Goal: Information Seeking & Learning: Learn about a topic

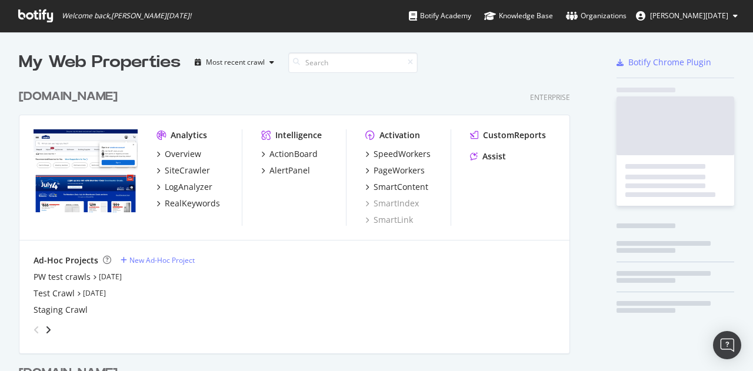
scroll to position [473, 551]
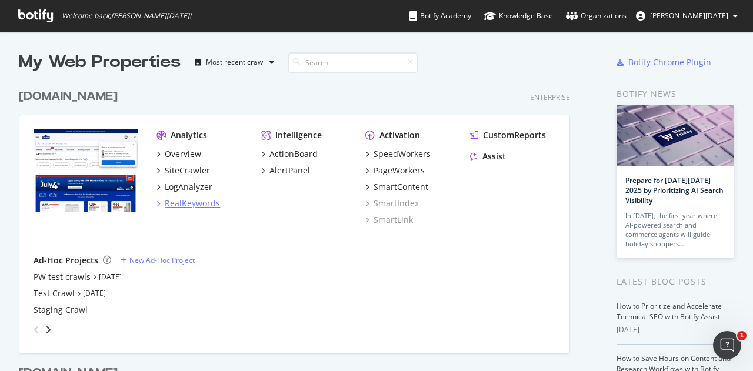
click at [189, 199] on div "RealKeywords" at bounding box center [192, 204] width 55 height 12
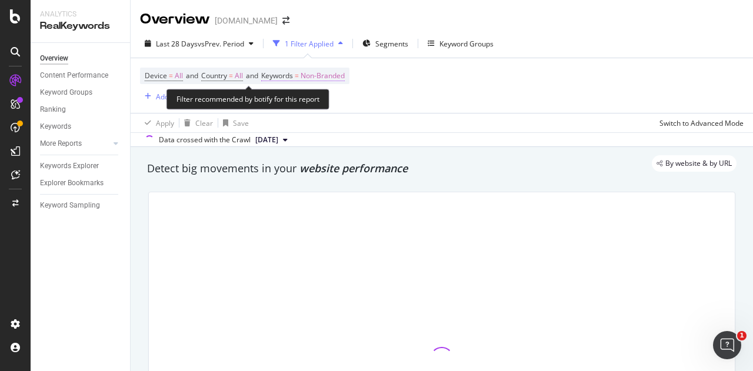
click at [329, 72] on span "Non-Branded" at bounding box center [323, 76] width 44 height 16
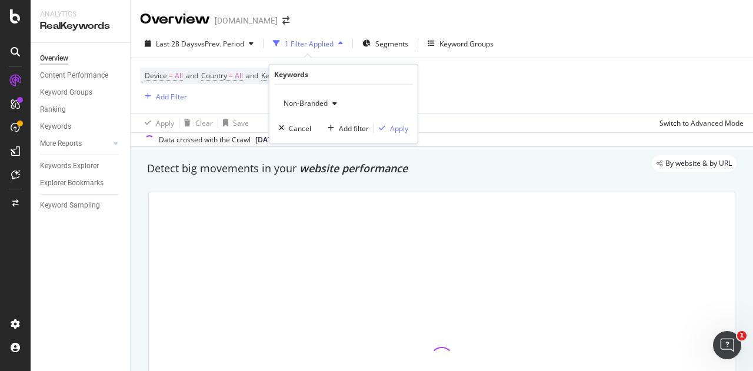
click at [318, 96] on div "Non-Branded" at bounding box center [310, 104] width 63 height 18
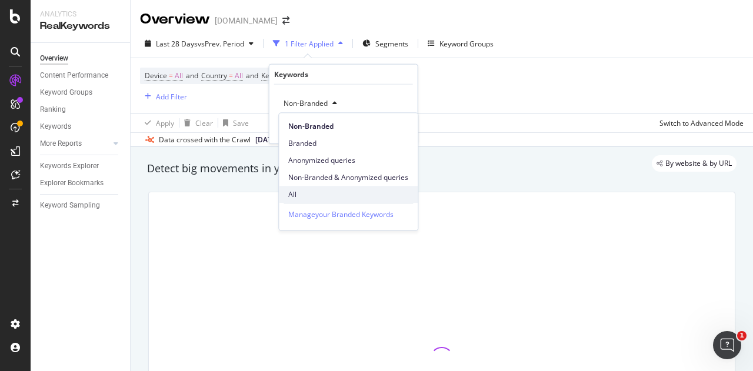
click at [299, 195] on span "All" at bounding box center [348, 194] width 120 height 11
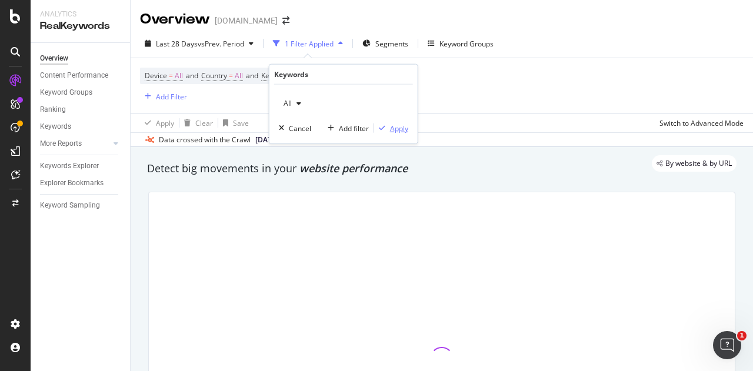
click at [398, 129] on div "Apply" at bounding box center [399, 128] width 18 height 10
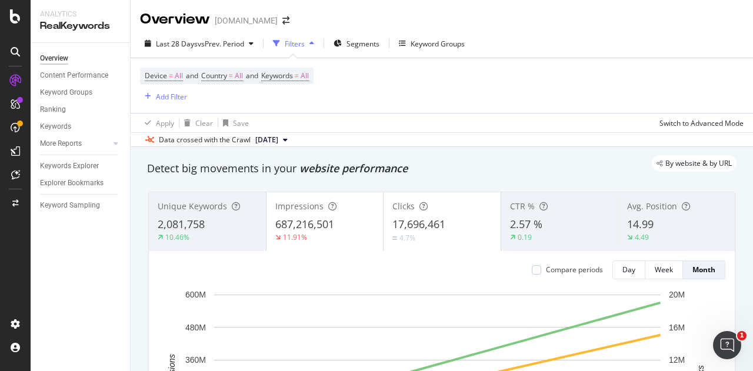
drag, startPoint x: 401, startPoint y: 132, endPoint x: 625, endPoint y: 29, distance: 246.7
click at [625, 29] on div "Overview [DOMAIN_NAME]" at bounding box center [442, 14] width 623 height 29
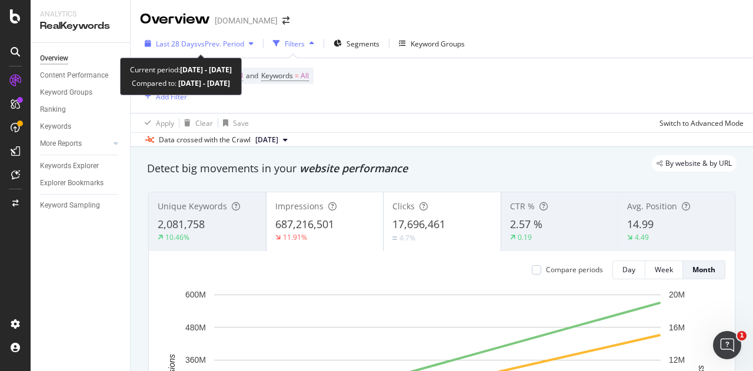
click at [231, 48] on span "vs Prev. Period" at bounding box center [221, 44] width 46 height 10
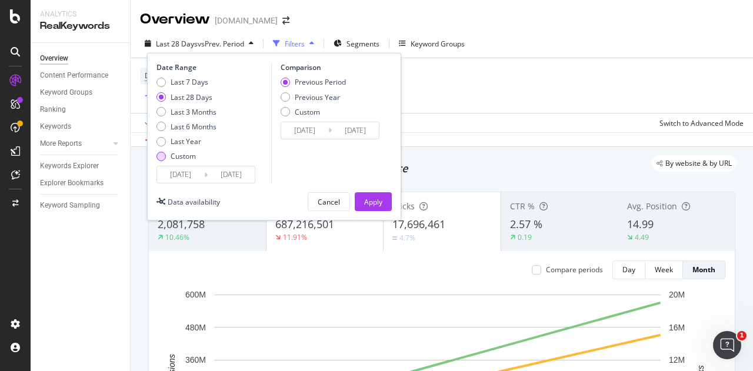
click at [184, 159] on div "Custom" at bounding box center [183, 156] width 25 height 10
click at [186, 170] on input "[DATE]" at bounding box center [180, 175] width 47 height 16
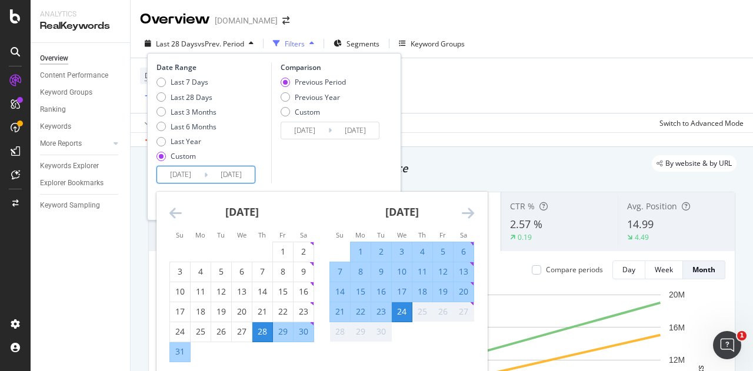
click at [177, 213] on icon "Move backward to switch to the previous month." at bounding box center [175, 213] width 12 height 14
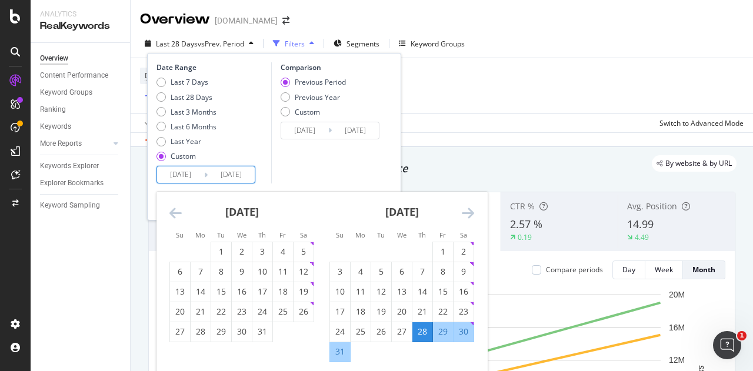
click at [177, 213] on icon "Move backward to switch to the previous month." at bounding box center [175, 213] width 12 height 14
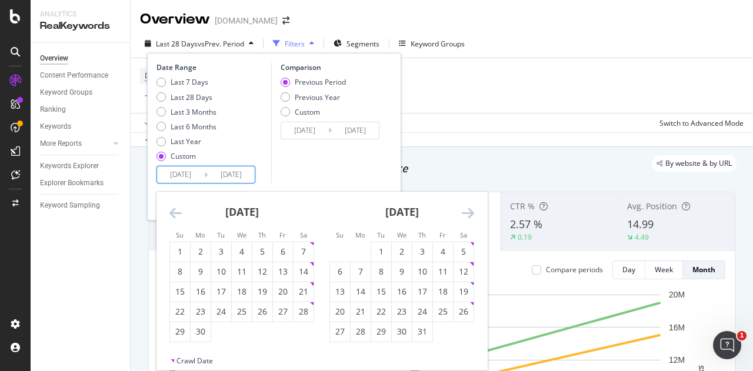
click at [177, 213] on icon "Move backward to switch to the previous month." at bounding box center [175, 213] width 12 height 14
click at [544, 74] on div "Device = All and Country = All and Keywords = All Add Filter" at bounding box center [442, 85] width 604 height 55
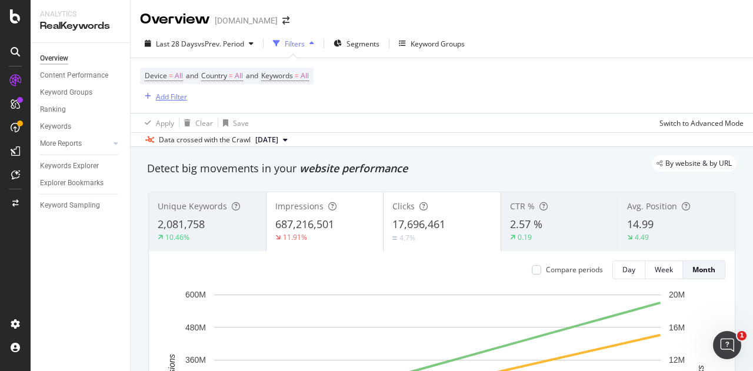
click at [171, 98] on div "Add Filter" at bounding box center [171, 97] width 31 height 10
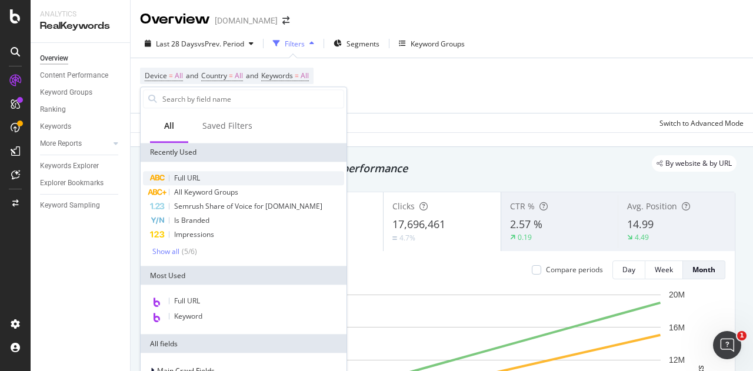
click at [175, 177] on span "Full URL" at bounding box center [187, 178] width 26 height 10
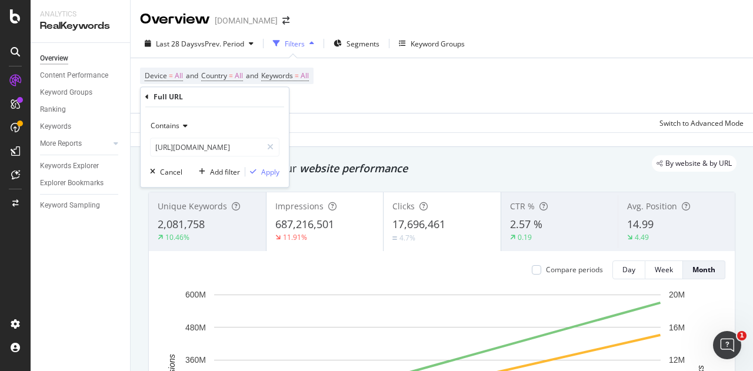
click at [178, 128] on span "Contains" at bounding box center [165, 126] width 29 height 10
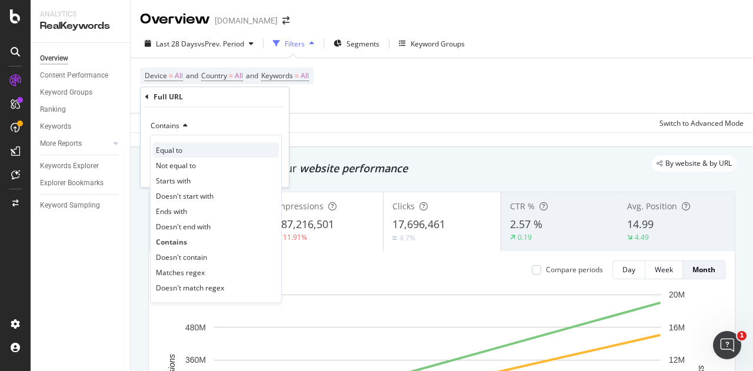
click at [176, 151] on span "Equal to" at bounding box center [169, 150] width 26 height 10
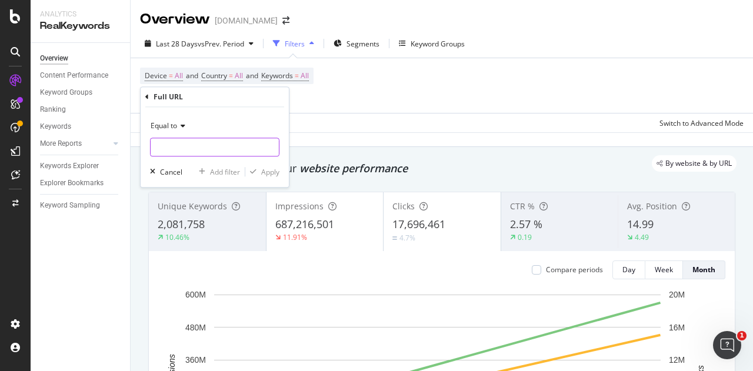
click at [178, 146] on input "text" at bounding box center [215, 147] width 128 height 19
click at [181, 125] on icon at bounding box center [181, 125] width 8 height 7
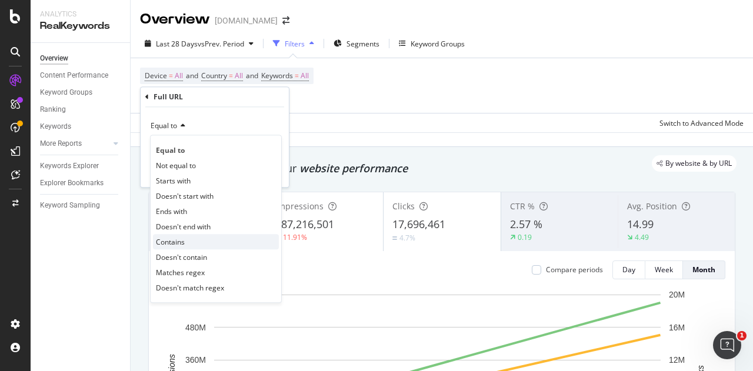
click at [157, 241] on span "Contains" at bounding box center [170, 242] width 29 height 10
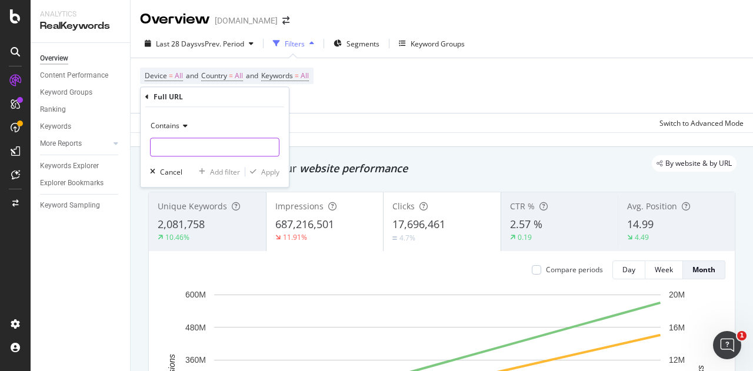
click at [177, 149] on input "text" at bounding box center [215, 147] width 128 height 19
paste input "/n/video"
type input "/n/video"
click at [271, 171] on div "Apply" at bounding box center [270, 172] width 18 height 10
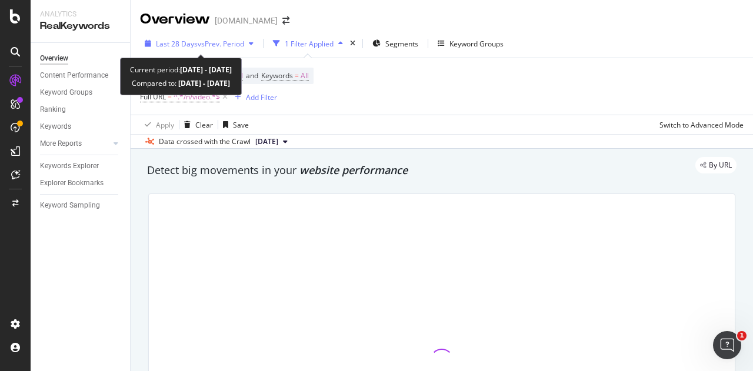
click at [224, 42] on span "vs Prev. Period" at bounding box center [221, 44] width 46 height 10
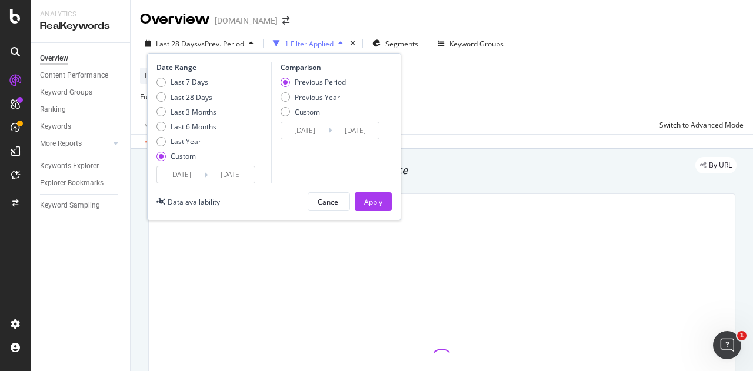
click at [181, 170] on input "[DATE]" at bounding box center [180, 175] width 47 height 16
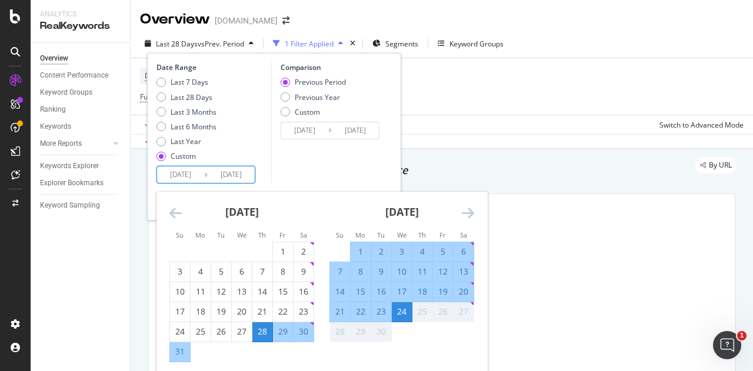
click at [180, 212] on icon "Move backward to switch to the previous month." at bounding box center [175, 213] width 12 height 14
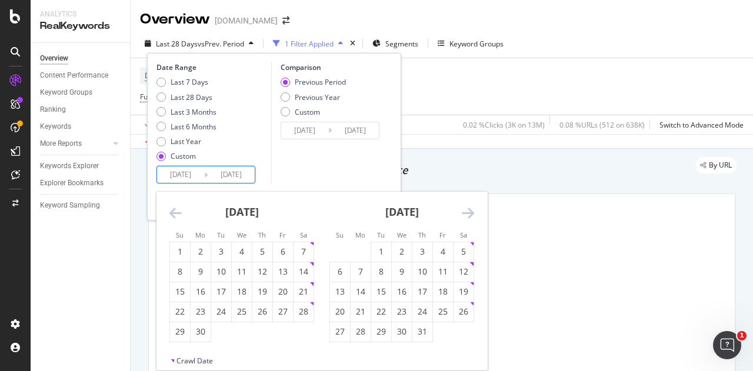
click at [180, 212] on icon "Move backward to switch to the previous month." at bounding box center [175, 213] width 12 height 14
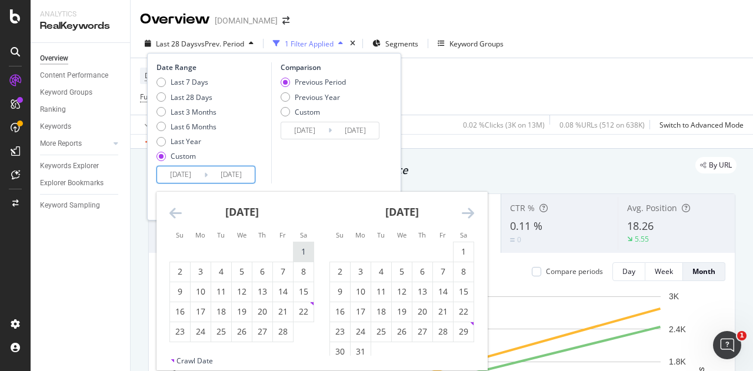
click at [305, 247] on div "1" at bounding box center [304, 252] width 20 height 12
type input "[DATE]"
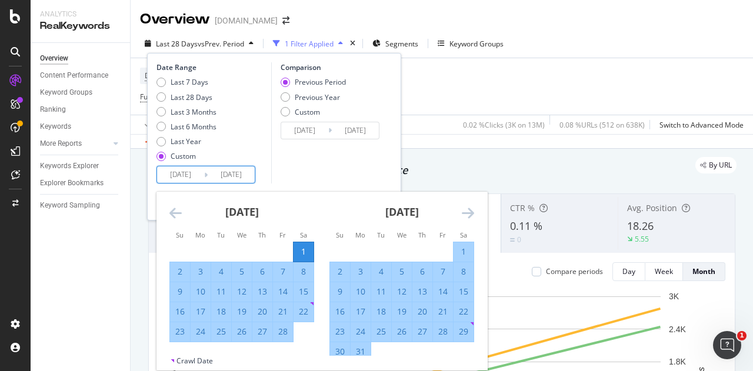
click at [279, 271] on div "7" at bounding box center [283, 272] width 20 height 12
type input "[DATE]"
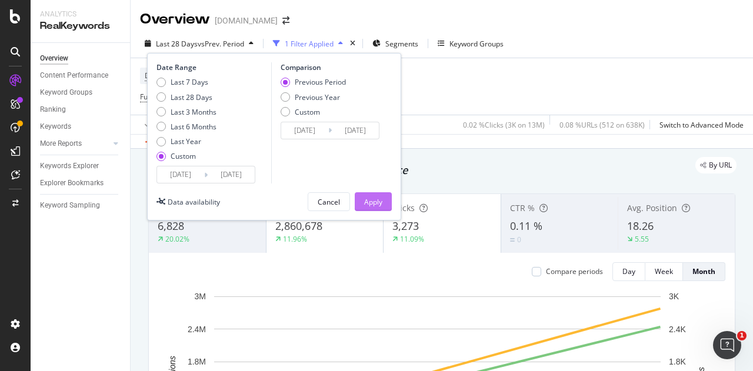
click at [385, 199] on button "Apply" at bounding box center [373, 201] width 37 height 19
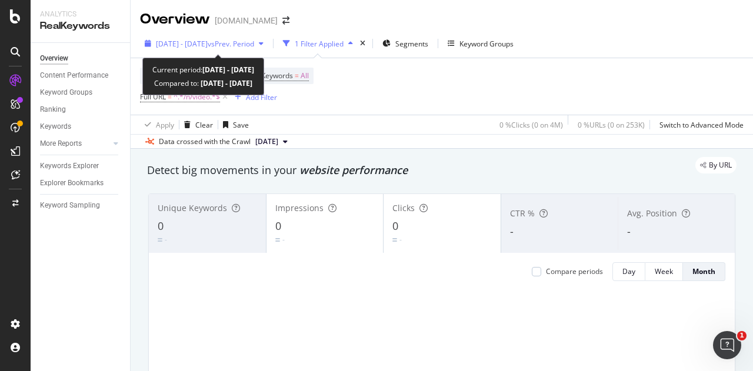
click at [193, 48] on span "[DATE] - [DATE]" at bounding box center [182, 44] width 52 height 10
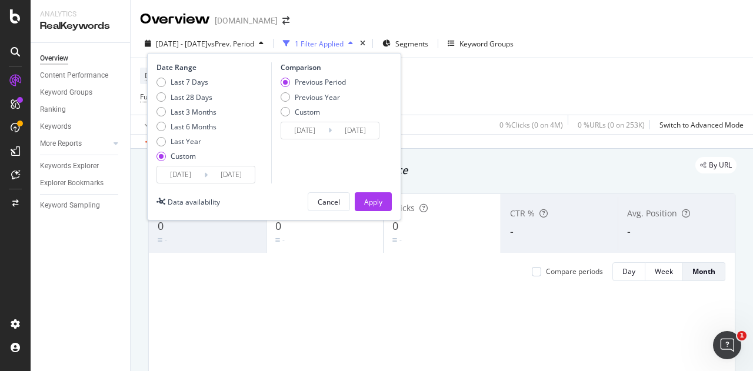
click at [191, 174] on input "[DATE]" at bounding box center [180, 175] width 47 height 16
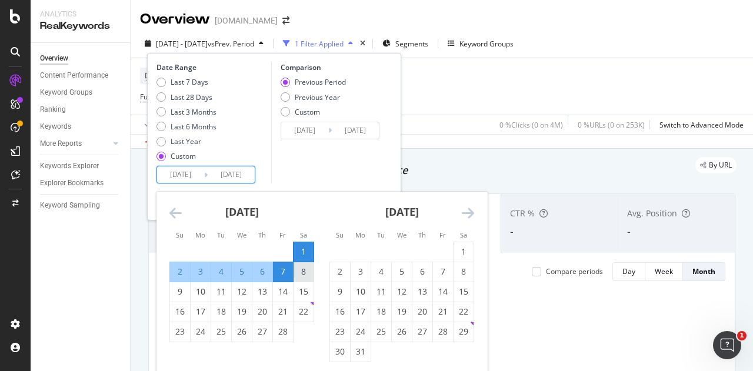
click at [298, 269] on div "8" at bounding box center [304, 272] width 20 height 12
type input "[DATE]"
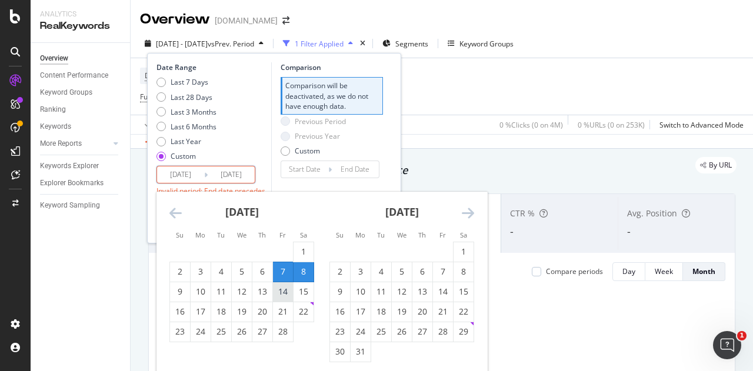
click at [283, 289] on div "14" at bounding box center [283, 292] width 20 height 12
type input "[DATE]"
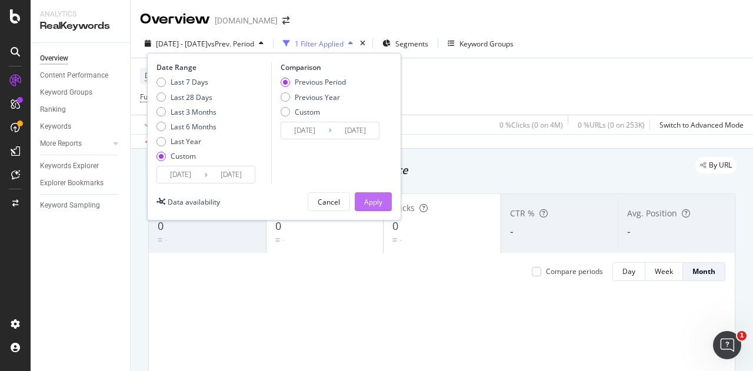
click at [372, 198] on div "Apply" at bounding box center [373, 202] width 18 height 10
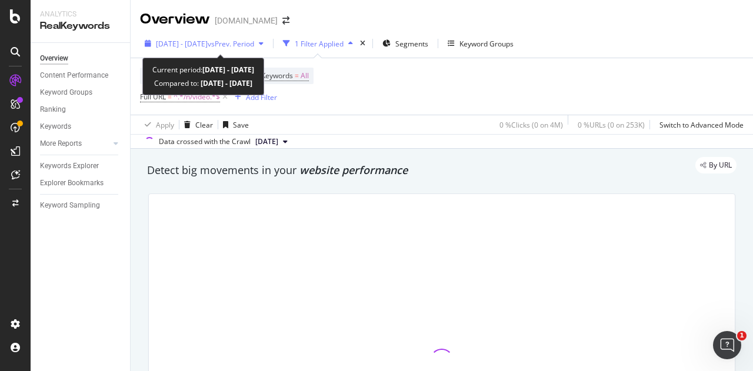
click at [254, 45] on span "vs Prev. Period" at bounding box center [231, 44] width 46 height 10
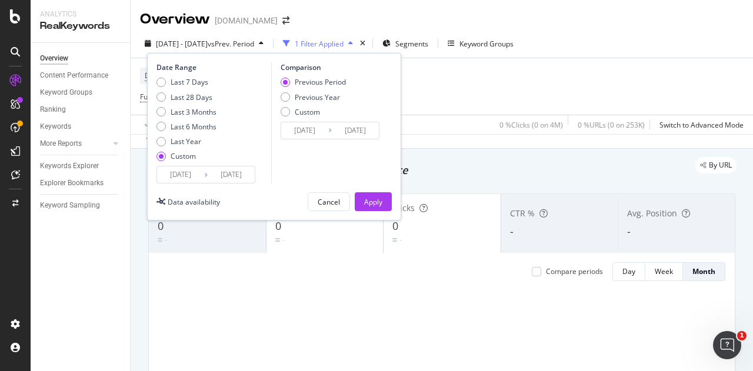
click at [254, 45] on span "vs Prev. Period" at bounding box center [231, 44] width 46 height 10
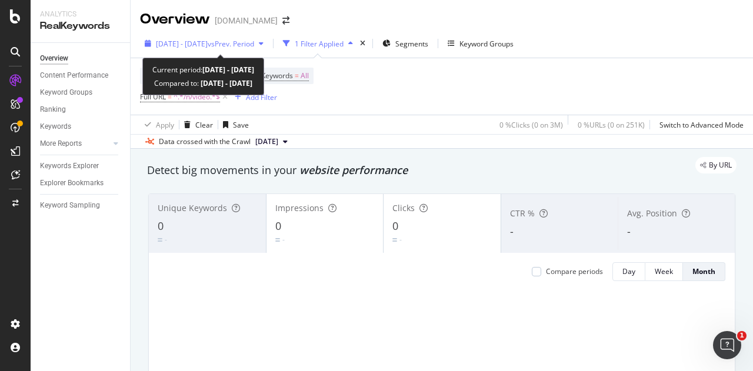
click at [208, 46] on span "[DATE] - [DATE]" at bounding box center [182, 44] width 52 height 10
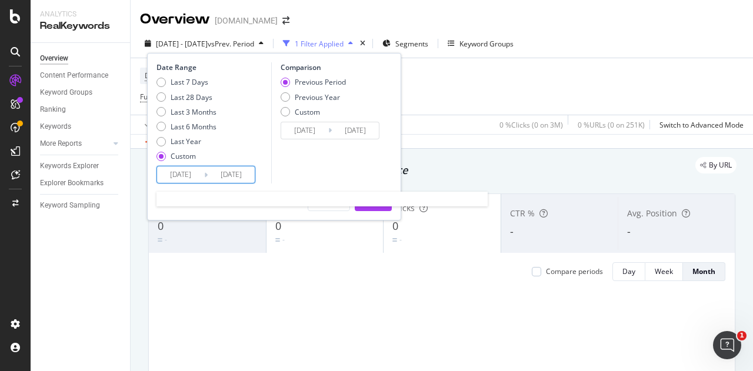
click at [177, 176] on input "[DATE]" at bounding box center [180, 175] width 47 height 16
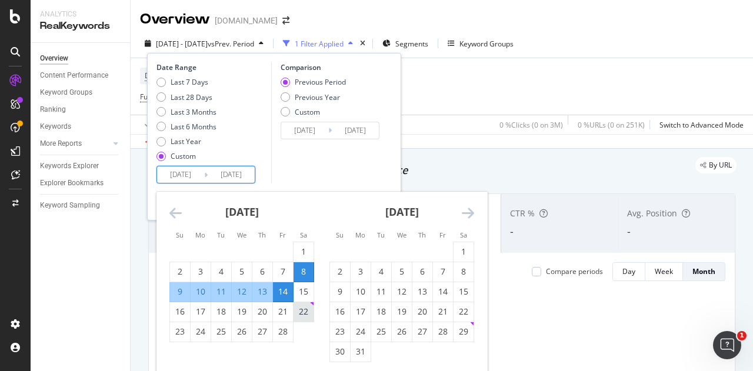
click at [307, 311] on div "22" at bounding box center [304, 312] width 20 height 12
type input "[DATE]"
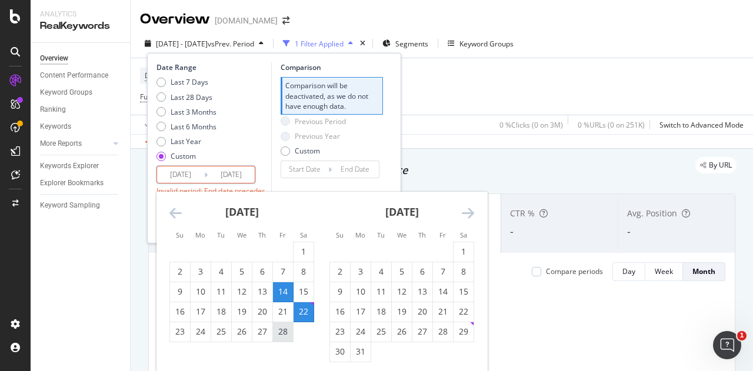
click at [288, 332] on div "28" at bounding box center [283, 332] width 20 height 12
type input "[DATE]"
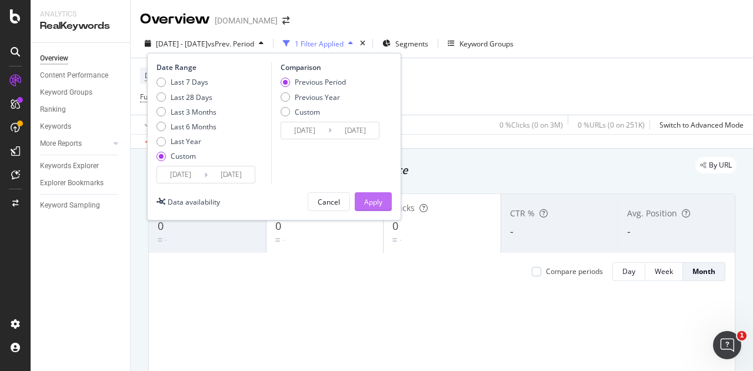
click at [370, 198] on div "Apply" at bounding box center [373, 202] width 18 height 10
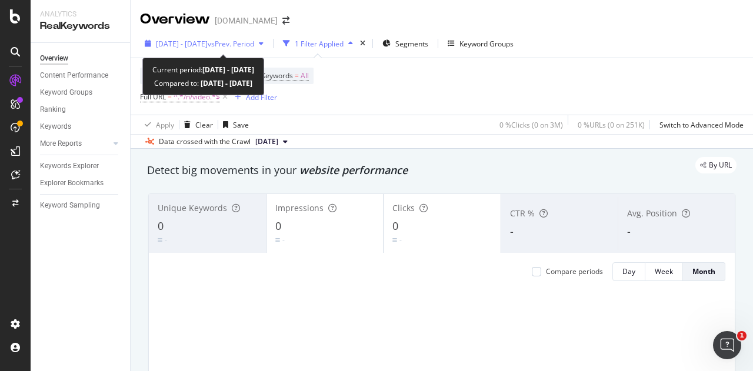
click at [233, 38] on div "[DATE] - [DATE] vs Prev. Period" at bounding box center [204, 44] width 128 height 18
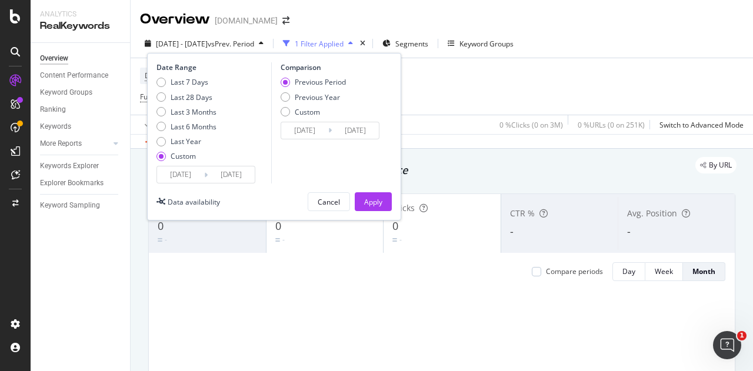
click at [177, 175] on input "[DATE]" at bounding box center [180, 175] width 47 height 16
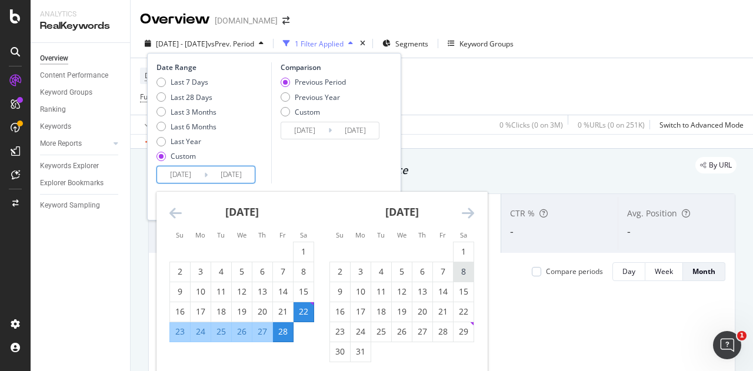
click at [466, 271] on div "8" at bounding box center [464, 272] width 20 height 12
type input "[DATE]"
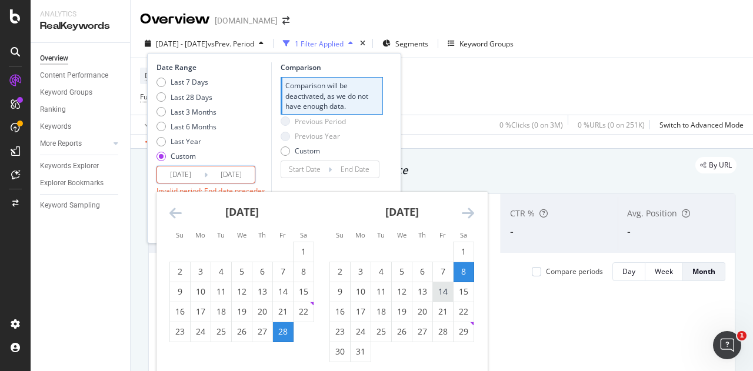
click at [438, 291] on div "14" at bounding box center [443, 292] width 20 height 12
type input "[DATE]"
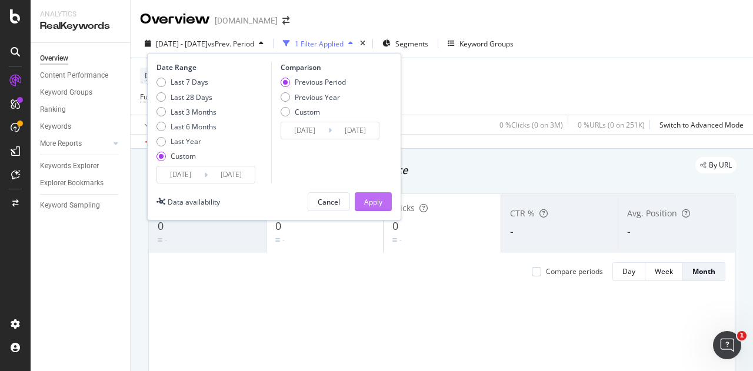
click at [375, 203] on div "Apply" at bounding box center [373, 202] width 18 height 10
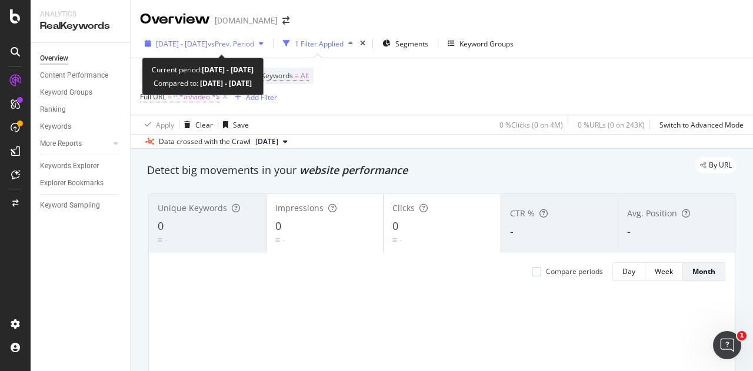
click at [254, 45] on span "vs Prev. Period" at bounding box center [231, 44] width 46 height 10
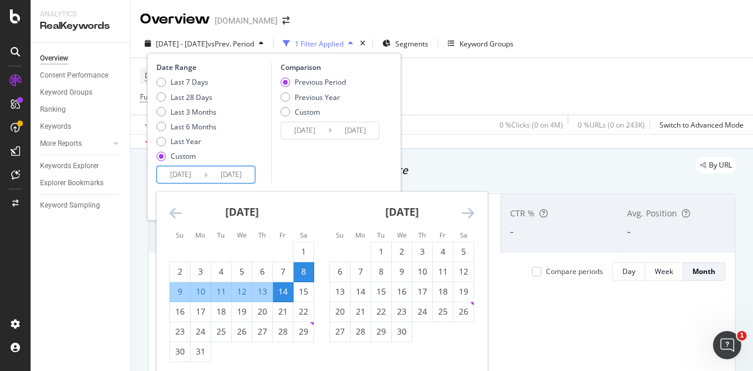
click at [182, 177] on input "[DATE]" at bounding box center [180, 175] width 47 height 16
click at [302, 309] on div "22" at bounding box center [304, 312] width 20 height 12
type input "[DATE]"
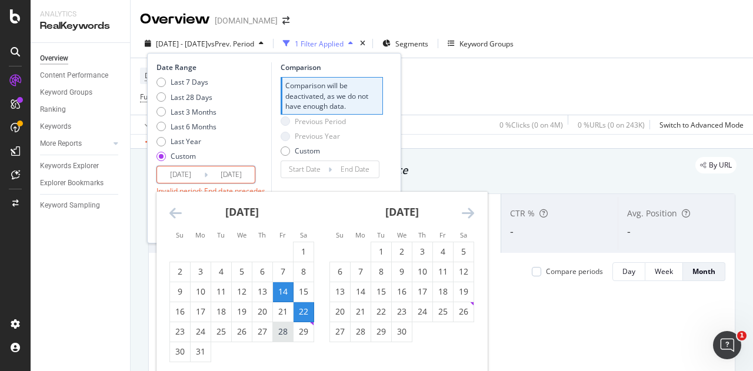
click at [282, 336] on div "28" at bounding box center [283, 332] width 20 height 12
type input "[DATE]"
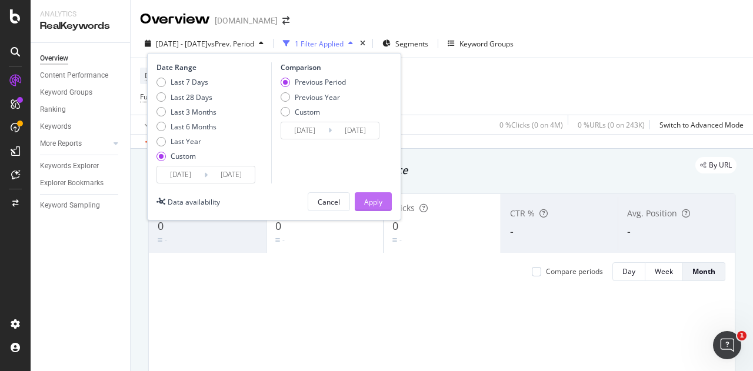
click at [377, 204] on div "Apply" at bounding box center [373, 202] width 18 height 10
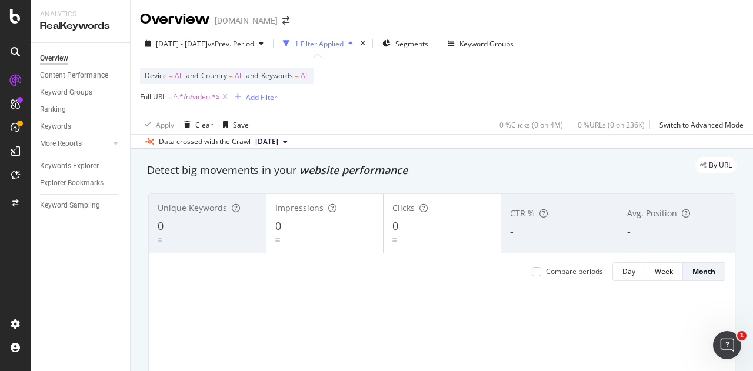
click at [191, 99] on span "^.*/n/video.*$" at bounding box center [197, 97] width 46 height 16
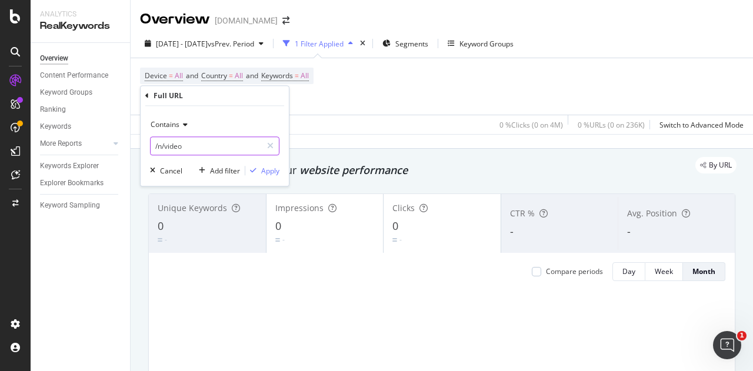
click at [195, 148] on input "/n/video" at bounding box center [206, 146] width 111 height 19
click at [176, 170] on div "Cancel" at bounding box center [171, 171] width 22 height 10
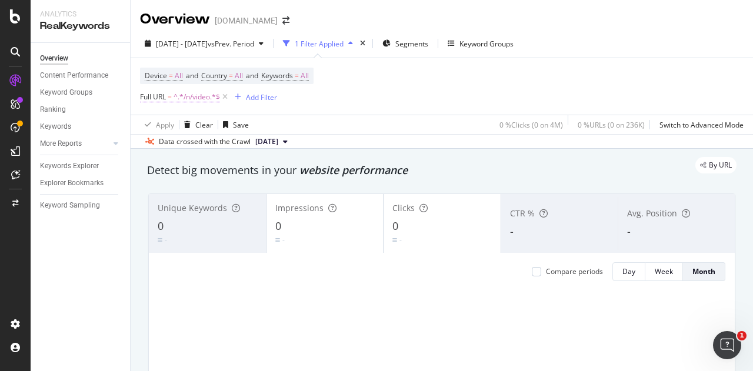
click at [203, 101] on span "^.*/n/video.*$" at bounding box center [197, 97] width 46 height 16
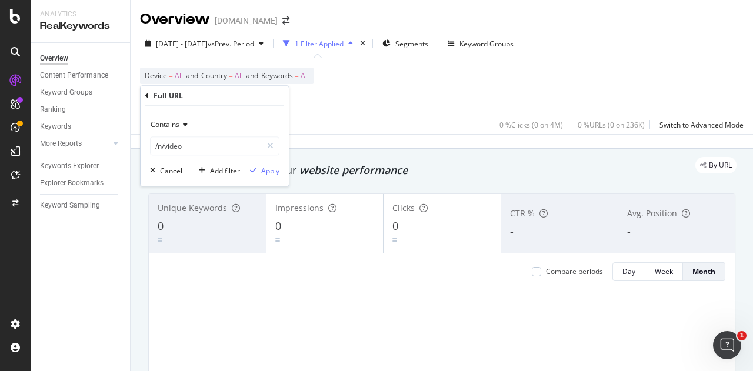
click at [384, 105] on div "Device = All and Country = All and Keywords = All Full URL = ^.*/n/video.*$ Add…" at bounding box center [442, 86] width 604 height 56
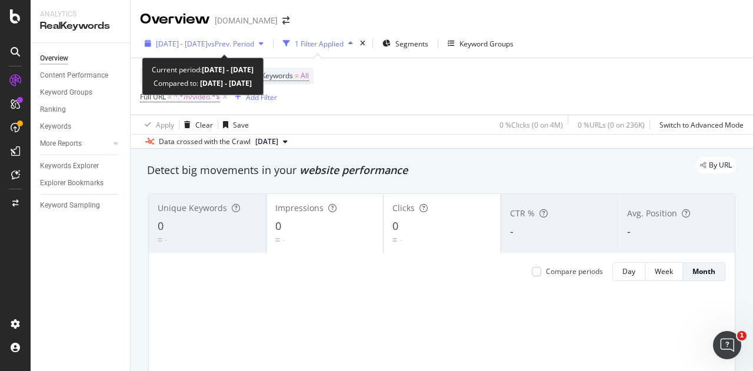
click at [197, 45] on span "[DATE] - [DATE]" at bounding box center [182, 44] width 52 height 10
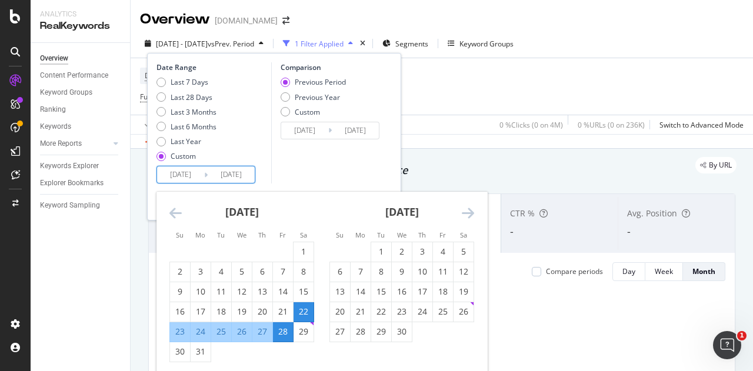
click at [195, 174] on input "[DATE]" at bounding box center [180, 175] width 47 height 16
click at [459, 252] on div "5" at bounding box center [464, 252] width 20 height 12
type input "[DATE]"
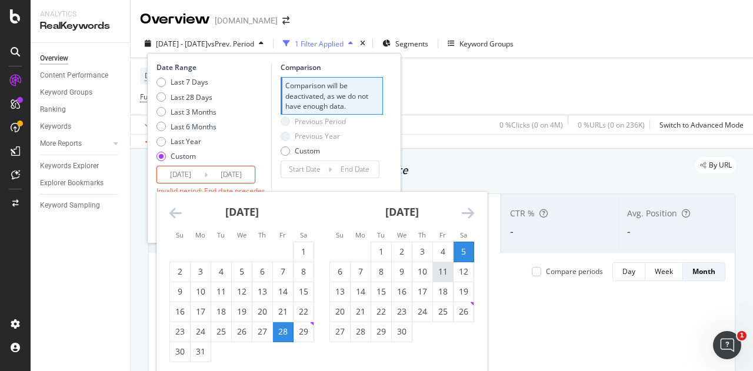
click at [442, 270] on div "11" at bounding box center [443, 272] width 20 height 12
type input "[DATE]"
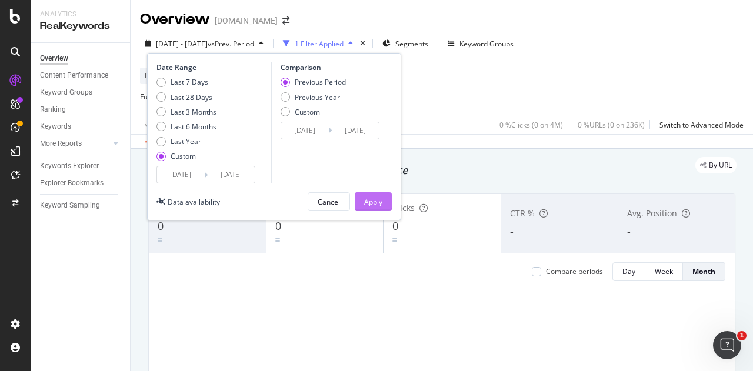
click at [371, 201] on div "Apply" at bounding box center [373, 202] width 18 height 10
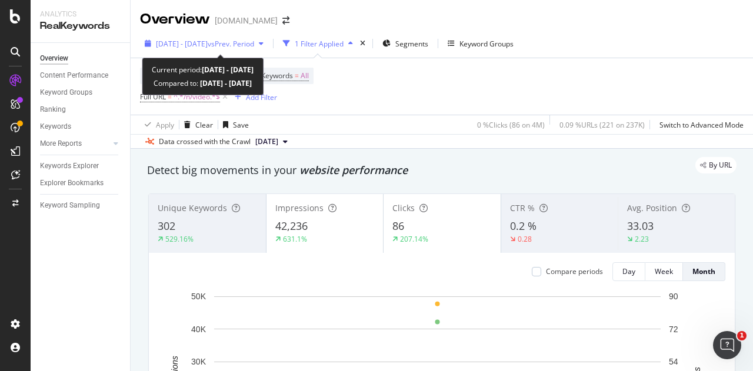
click at [208, 45] on span "[DATE] - [DATE]" at bounding box center [182, 44] width 52 height 10
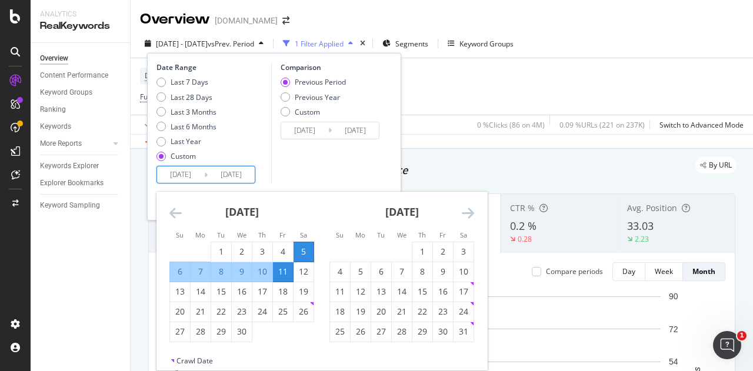
click at [172, 170] on input "[DATE]" at bounding box center [180, 175] width 47 height 16
click at [302, 292] on div "19" at bounding box center [304, 292] width 20 height 12
type input "[DATE]"
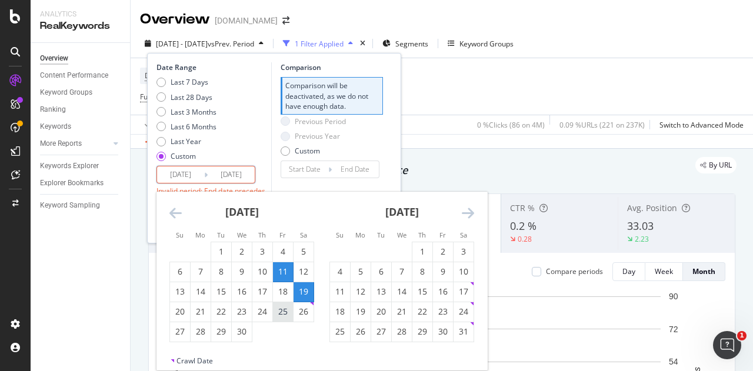
click at [285, 312] on div "25" at bounding box center [283, 312] width 20 height 12
type input "[DATE]"
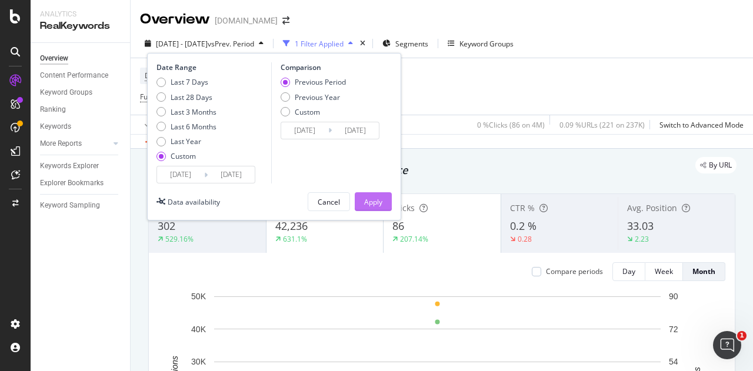
click at [371, 199] on div "Apply" at bounding box center [373, 202] width 18 height 10
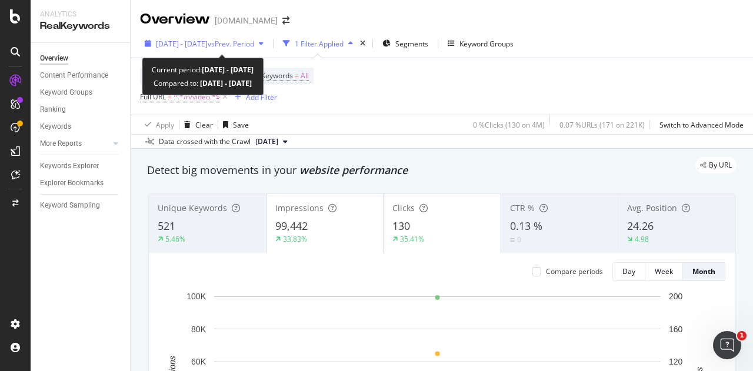
click at [191, 46] on span "[DATE] - [DATE]" at bounding box center [182, 44] width 52 height 10
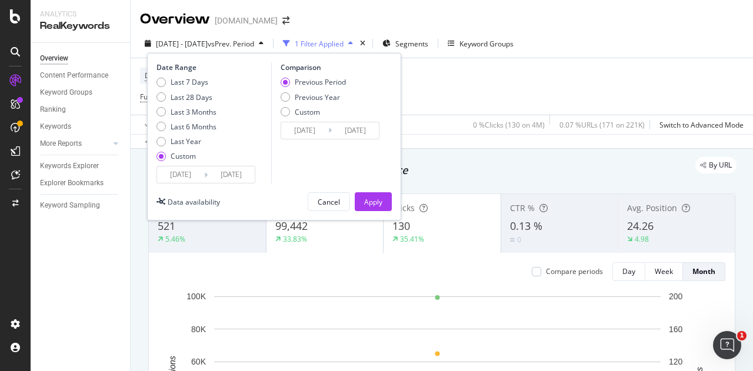
click at [174, 180] on input "[DATE]" at bounding box center [180, 175] width 47 height 16
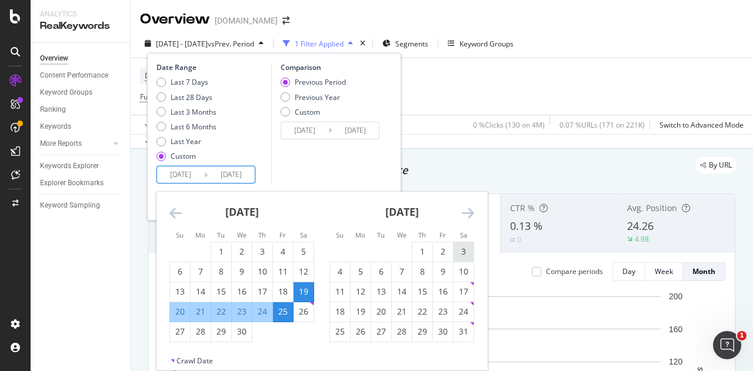
click at [464, 248] on div "3" at bounding box center [464, 252] width 20 height 12
type input "[DATE]"
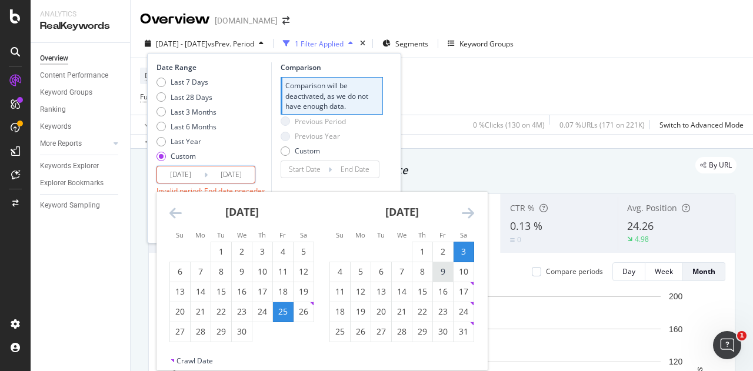
click at [442, 269] on div "9" at bounding box center [443, 272] width 20 height 12
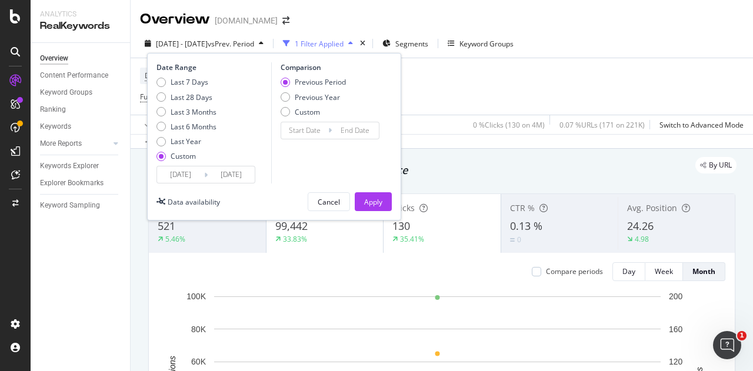
type input "[DATE]"
click at [381, 199] on div "Apply" at bounding box center [373, 202] width 18 height 10
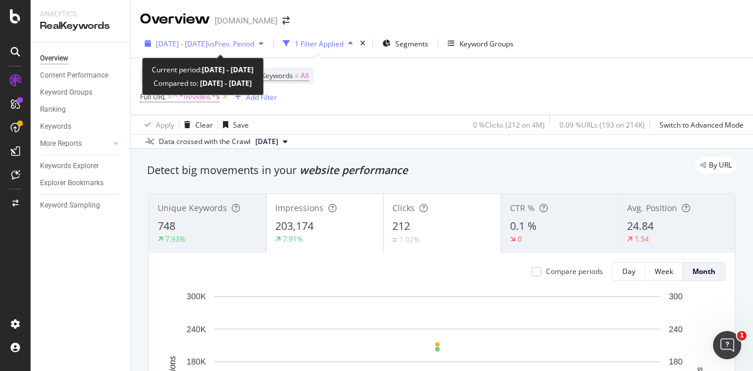
click at [208, 41] on span "[DATE] - [DATE]" at bounding box center [182, 44] width 52 height 10
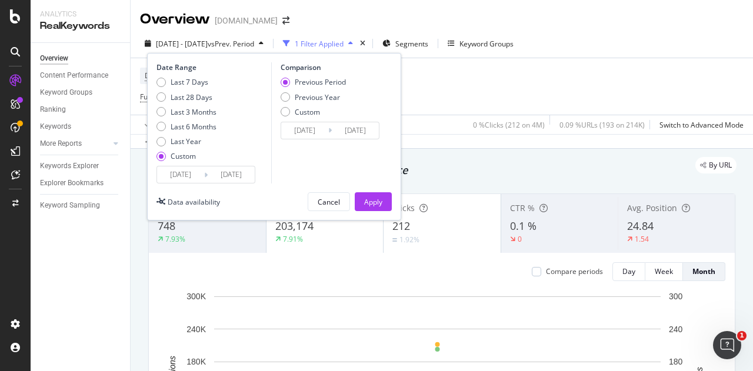
click at [187, 172] on input "[DATE]" at bounding box center [180, 175] width 47 height 16
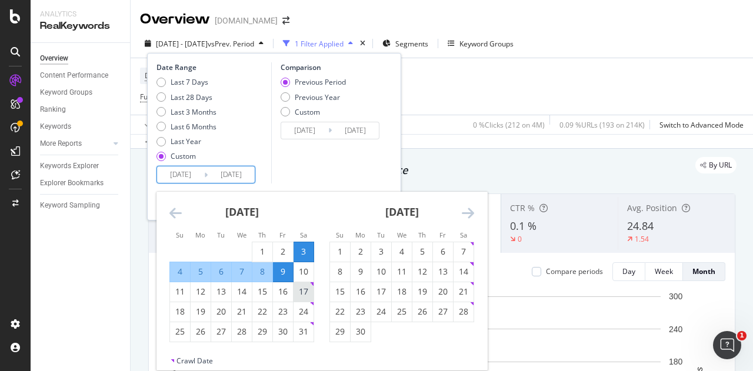
click at [299, 291] on div "17" at bounding box center [304, 292] width 20 height 12
type input "[DATE]"
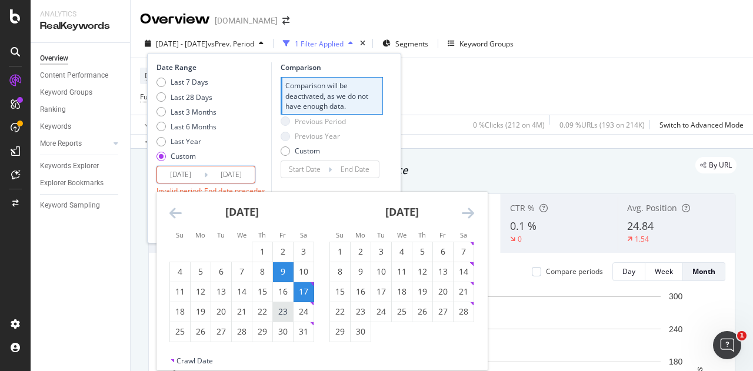
click at [286, 310] on div "23" at bounding box center [283, 312] width 20 height 12
type input "[DATE]"
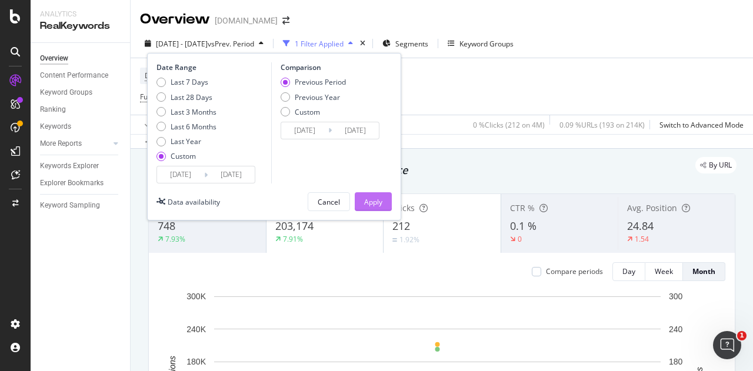
click at [377, 193] on div "Apply" at bounding box center [373, 202] width 18 height 18
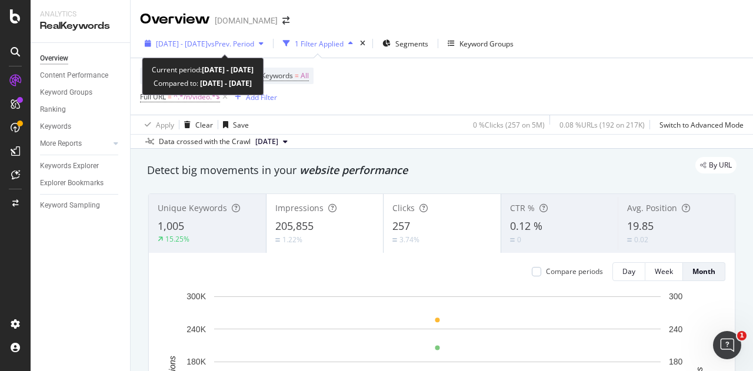
click at [204, 41] on span "[DATE] - [DATE]" at bounding box center [182, 44] width 52 height 10
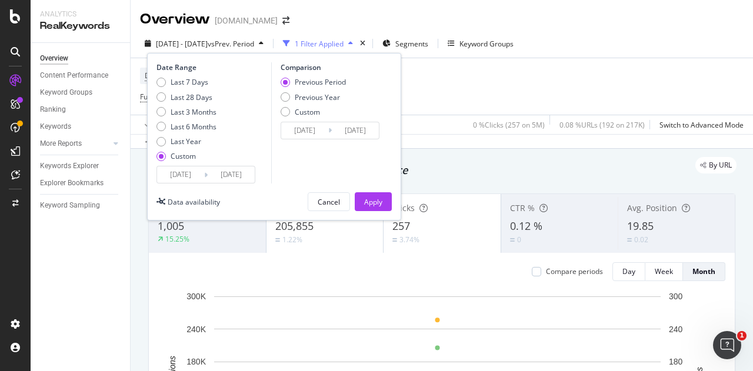
click at [181, 178] on input "[DATE]" at bounding box center [180, 175] width 47 height 16
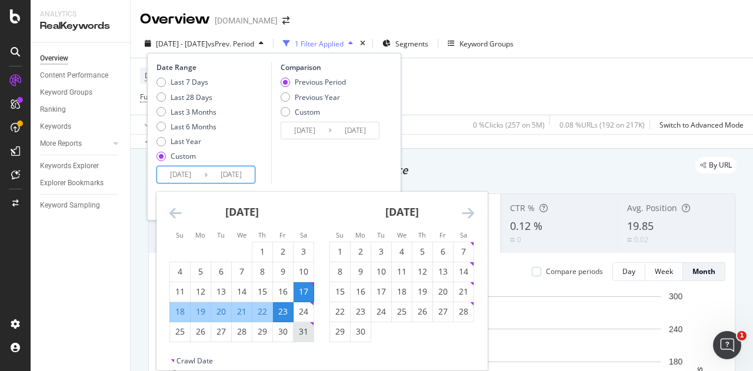
click at [300, 331] on div "31" at bounding box center [304, 332] width 20 height 12
type input "[DATE]"
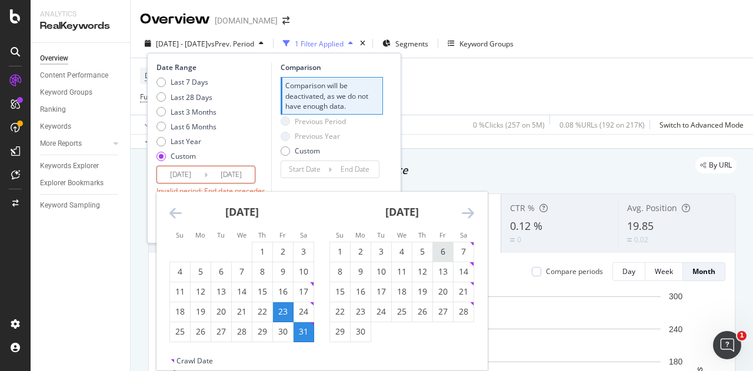
click at [446, 252] on div "6" at bounding box center [443, 252] width 20 height 12
type input "[DATE]"
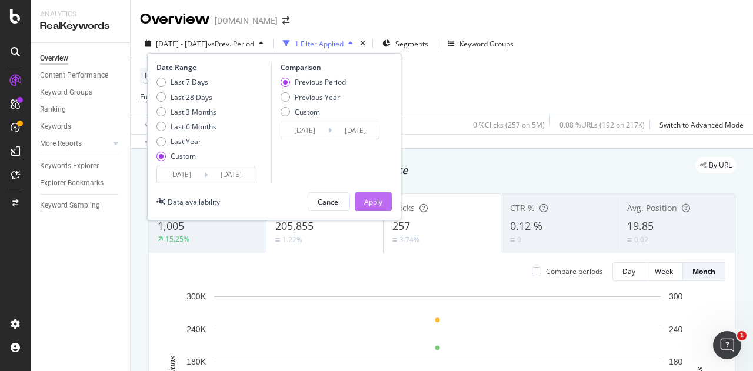
click at [372, 194] on div "Apply" at bounding box center [373, 202] width 18 height 18
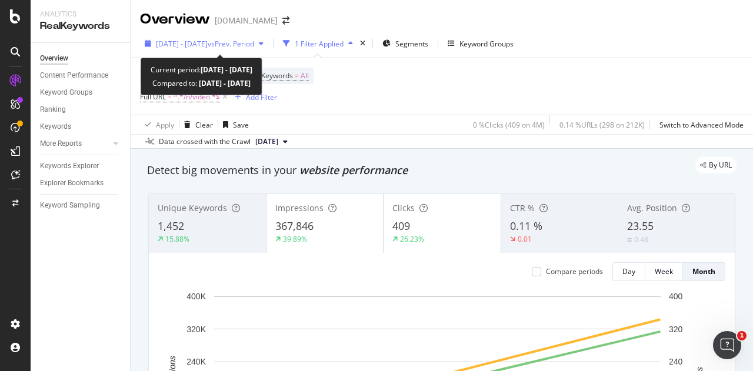
click at [208, 45] on span "[DATE] - [DATE]" at bounding box center [182, 44] width 52 height 10
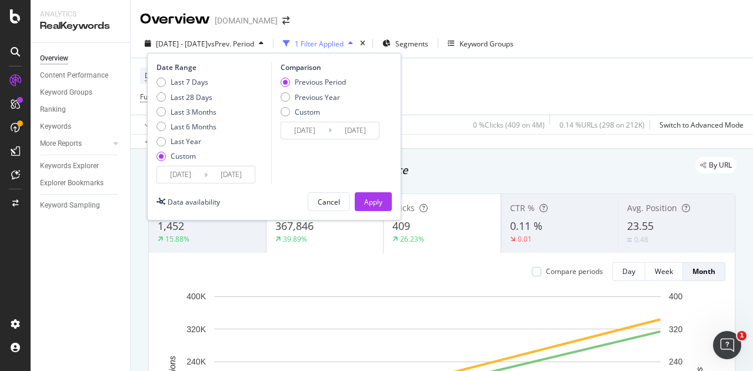
click at [182, 168] on input "[DATE]" at bounding box center [180, 175] width 47 height 16
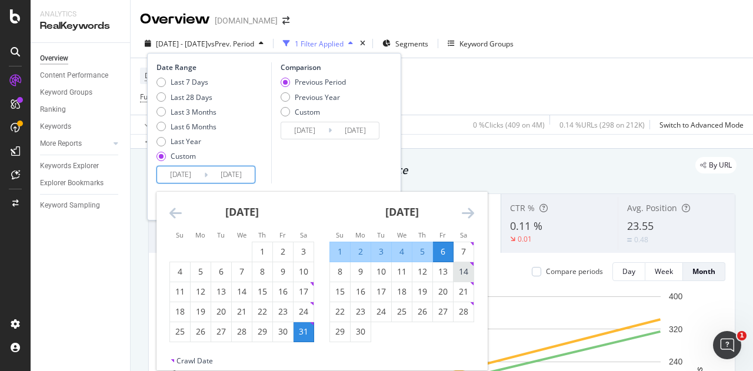
click at [462, 268] on div "14" at bounding box center [464, 272] width 20 height 12
type input "[DATE]"
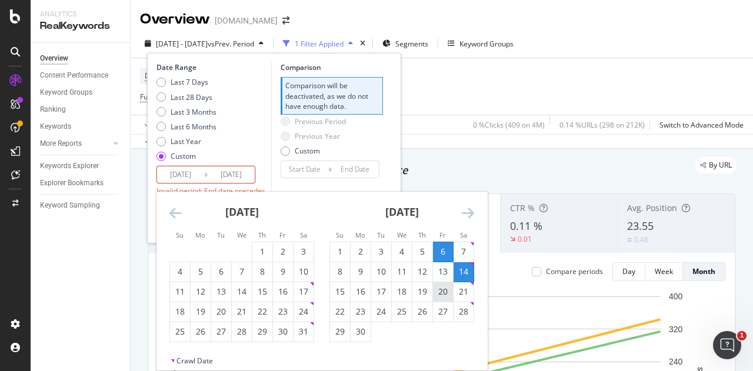
click at [441, 292] on div "20" at bounding box center [443, 292] width 20 height 12
type input "[DATE]"
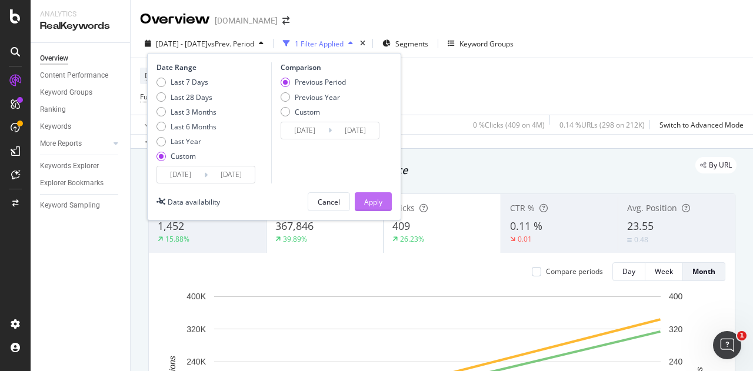
click at [377, 195] on div "Apply" at bounding box center [373, 202] width 18 height 18
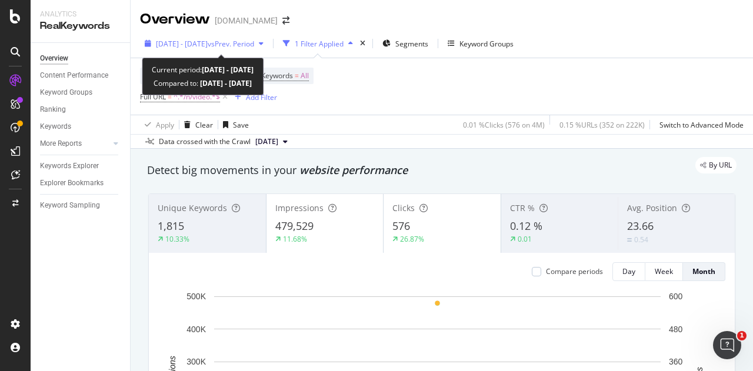
click at [208, 43] on span "[DATE] - [DATE]" at bounding box center [182, 44] width 52 height 10
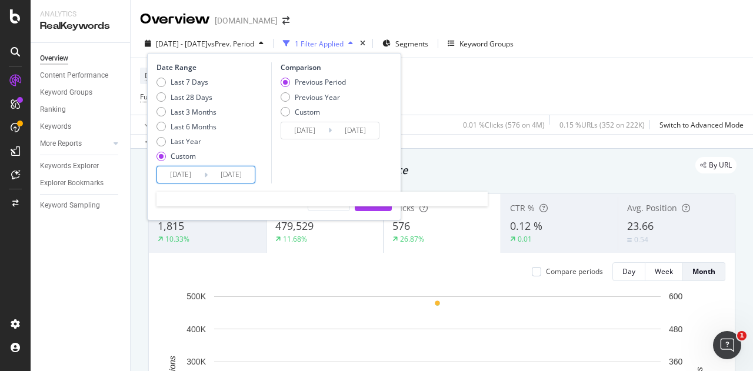
click at [184, 171] on input "[DATE]" at bounding box center [180, 175] width 47 height 16
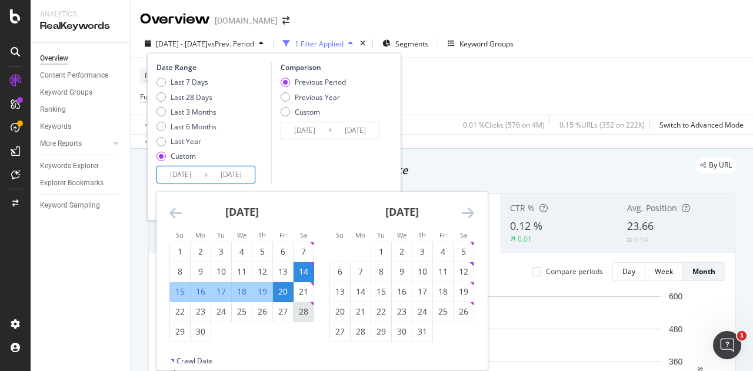
click at [300, 310] on div "28" at bounding box center [304, 312] width 20 height 12
type input "[DATE]"
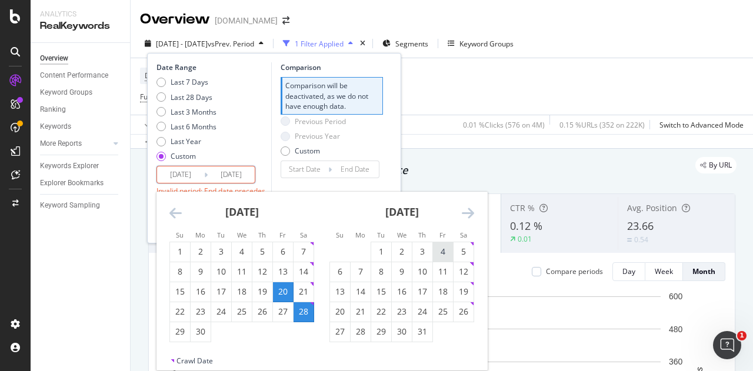
click at [444, 253] on div "4" at bounding box center [443, 252] width 20 height 12
type input "[DATE]"
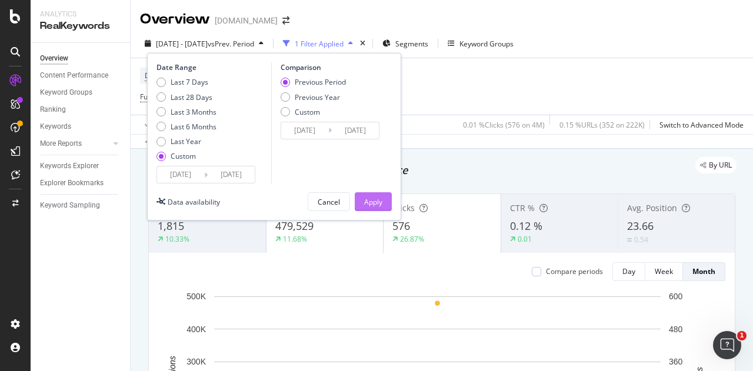
click at [378, 202] on div "Apply" at bounding box center [373, 202] width 18 height 10
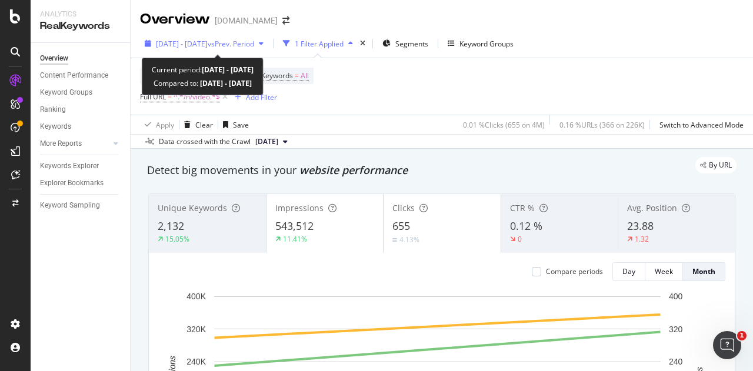
click at [225, 38] on div "[DATE] - [DATE] vs Prev. Period" at bounding box center [204, 44] width 128 height 18
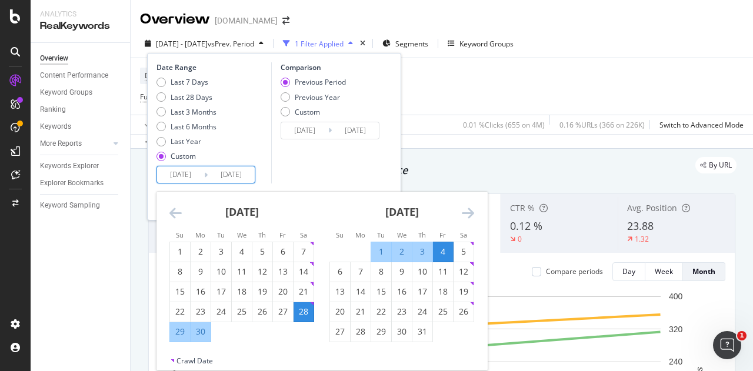
click at [192, 181] on input "[DATE]" at bounding box center [180, 175] width 47 height 16
click at [465, 271] on div "12" at bounding box center [464, 272] width 20 height 12
type input "[DATE]"
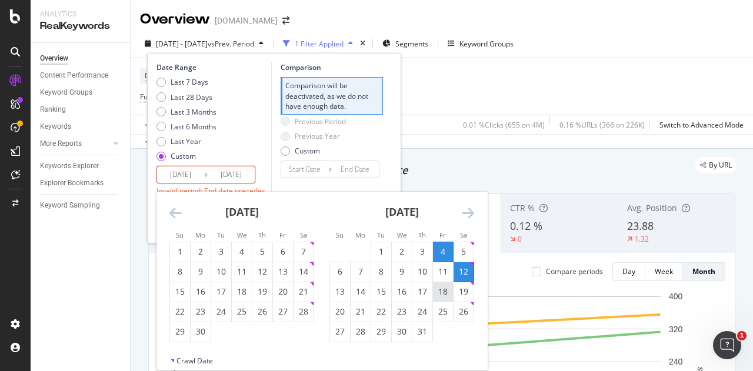
click at [437, 290] on div "18" at bounding box center [443, 292] width 20 height 12
type input "[DATE]"
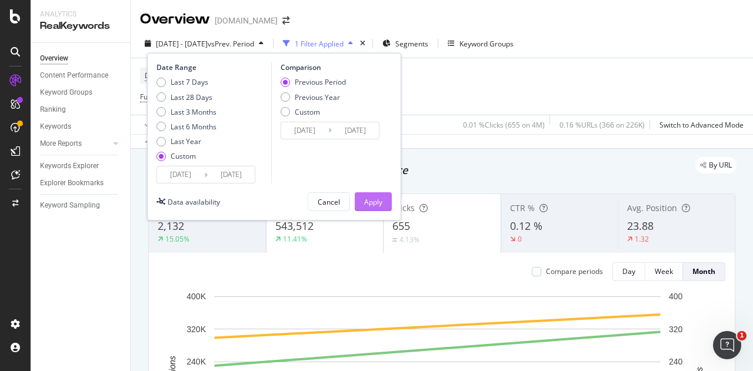
click at [382, 197] on div "Apply" at bounding box center [373, 202] width 18 height 10
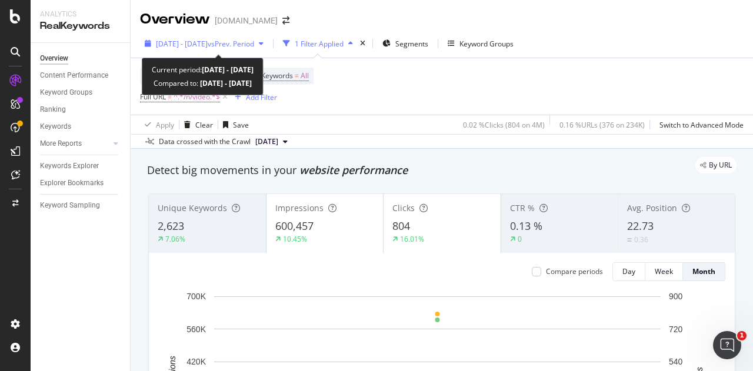
click at [215, 51] on div "[DATE] - [DATE] vs Prev. Period" at bounding box center [204, 44] width 128 height 18
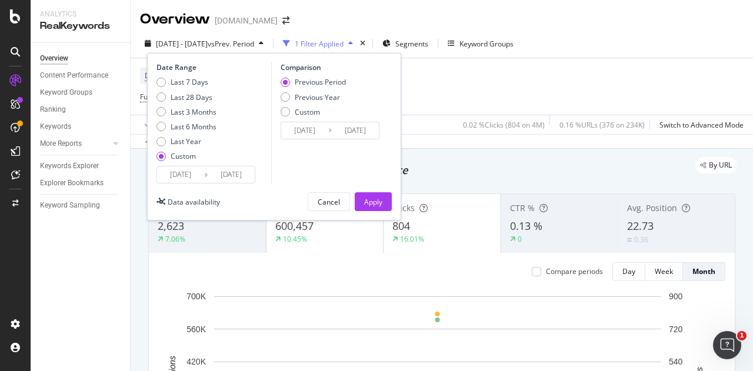
click at [173, 175] on input "[DATE]" at bounding box center [180, 175] width 47 height 16
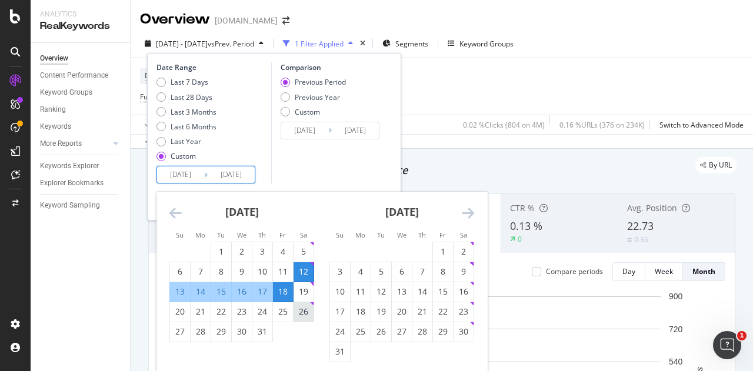
click at [302, 315] on div "26" at bounding box center [304, 312] width 20 height 12
type input "[DATE]"
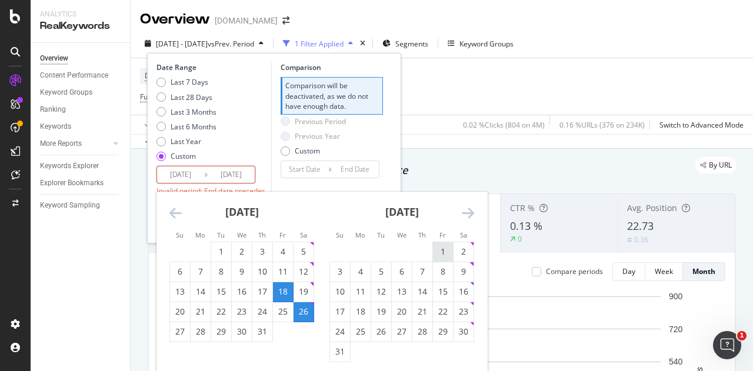
click at [448, 247] on div "1" at bounding box center [443, 252] width 20 height 12
type input "[DATE]"
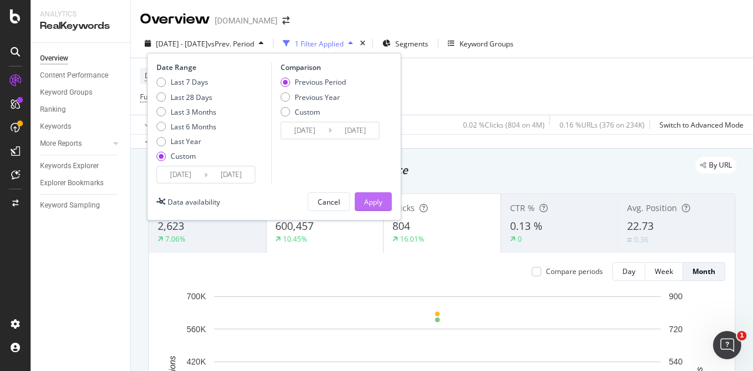
click at [368, 198] on div "Apply" at bounding box center [373, 202] width 18 height 10
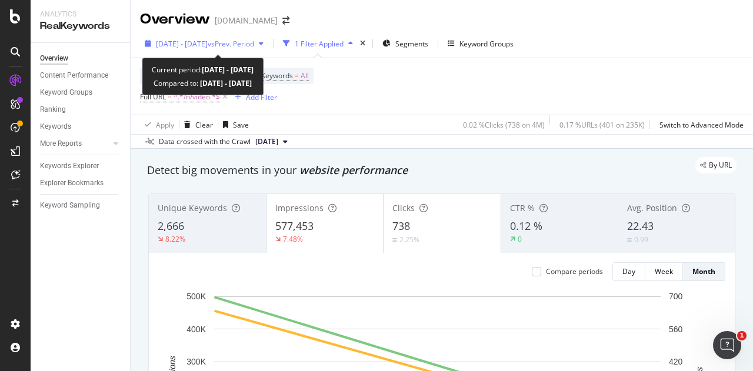
click at [229, 49] on div "[DATE] - [DATE] vs Prev. Period" at bounding box center [204, 44] width 128 height 18
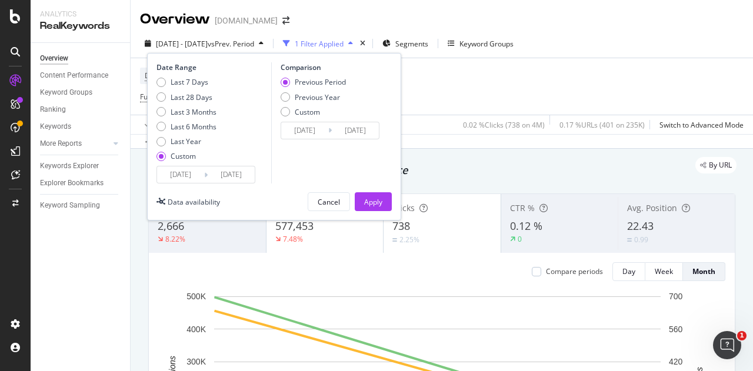
click at [179, 179] on input "[DATE]" at bounding box center [180, 175] width 47 height 16
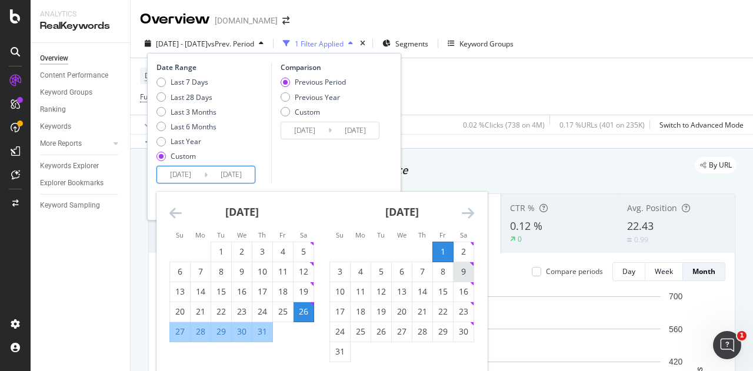
click at [458, 271] on div "9" at bounding box center [464, 272] width 20 height 12
type input "[DATE]"
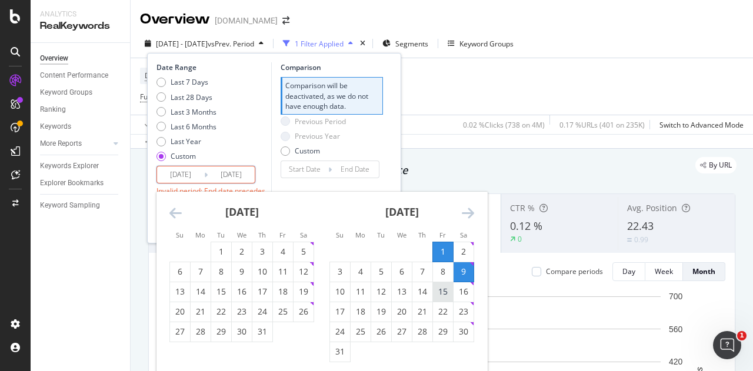
click at [445, 287] on div "15" at bounding box center [443, 292] width 20 height 12
type input "[DATE]"
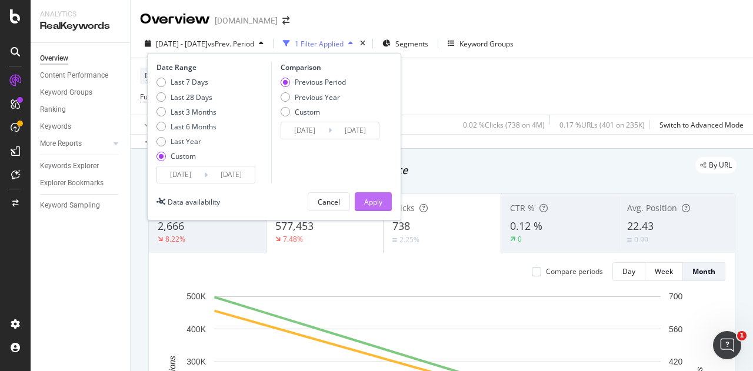
click at [375, 201] on div "Apply" at bounding box center [373, 202] width 18 height 10
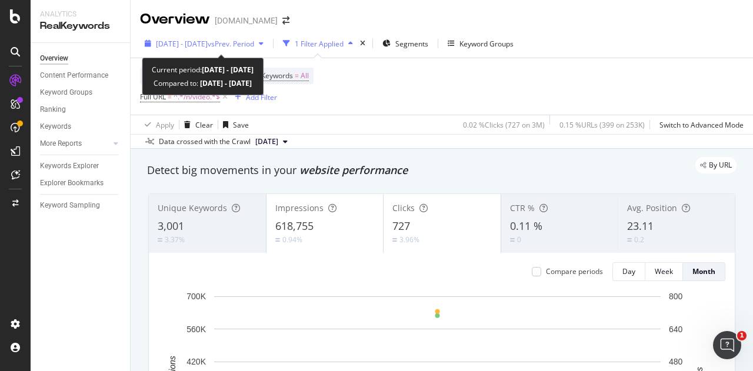
click at [171, 43] on span "[DATE] - [DATE]" at bounding box center [182, 44] width 52 height 10
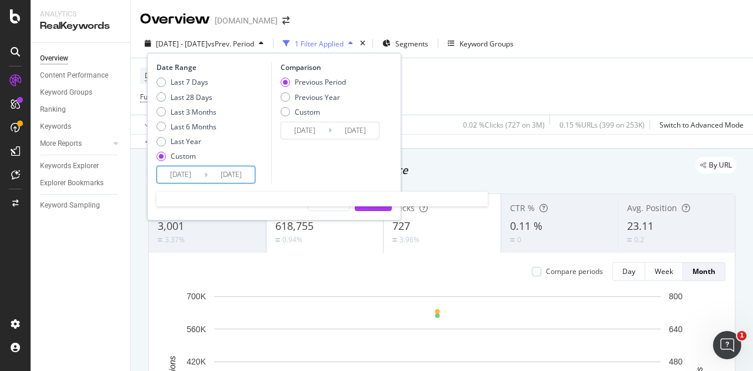
click at [182, 175] on input "[DATE]" at bounding box center [180, 175] width 47 height 16
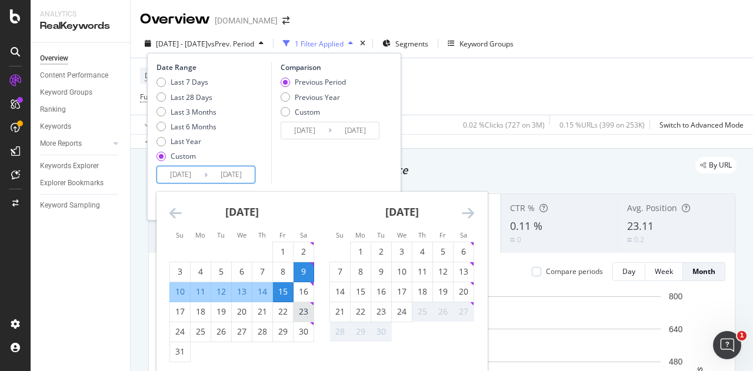
click at [299, 314] on div "23" at bounding box center [304, 312] width 20 height 12
type input "[DATE]"
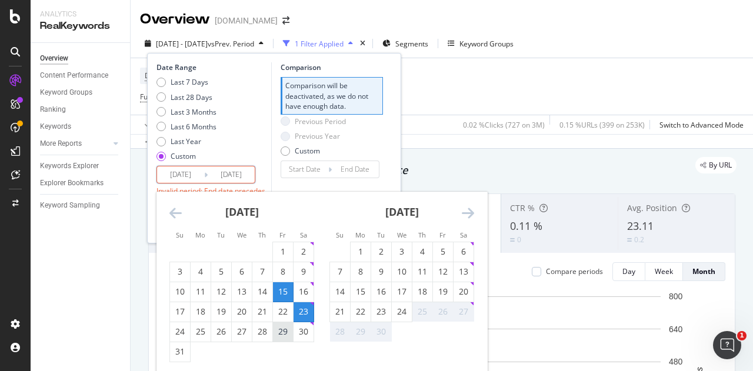
click at [279, 331] on div "29" at bounding box center [283, 332] width 20 height 12
type input "[DATE]"
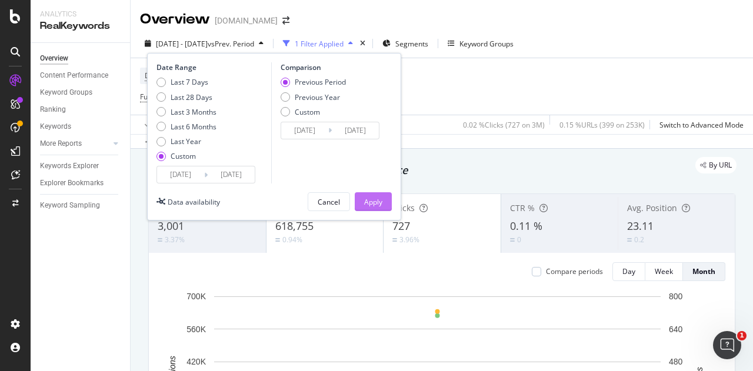
click at [379, 200] on div "Apply" at bounding box center [373, 202] width 18 height 10
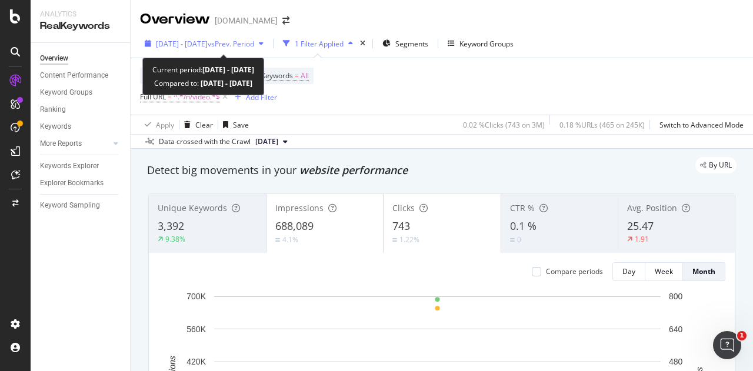
click at [208, 47] on span "[DATE] - [DATE]" at bounding box center [182, 44] width 52 height 10
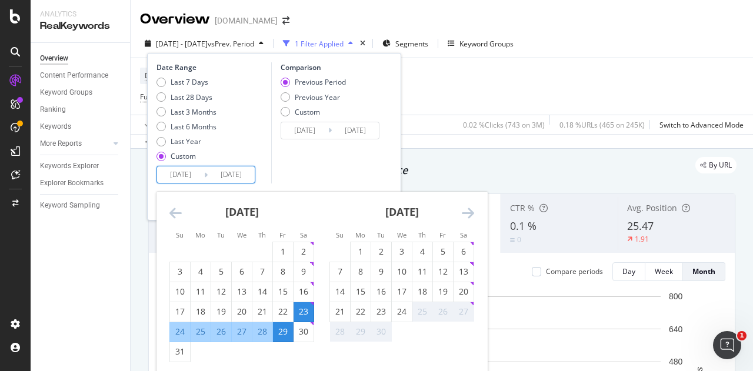
click at [178, 170] on input "[DATE]" at bounding box center [180, 175] width 47 height 16
click at [461, 250] on div "6" at bounding box center [464, 252] width 20 height 12
type input "[DATE]"
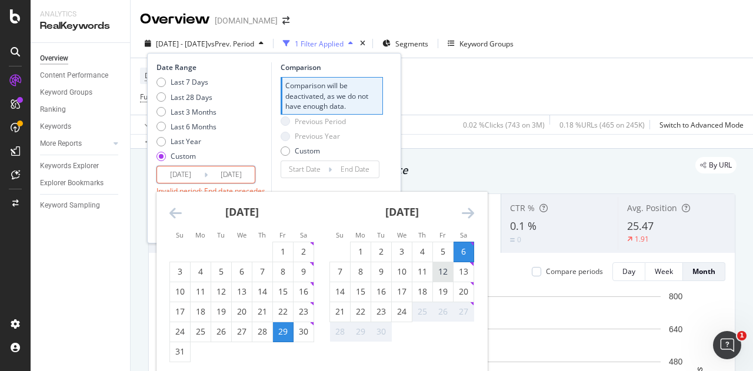
click at [445, 271] on div "12" at bounding box center [443, 272] width 20 height 12
type input "[DATE]"
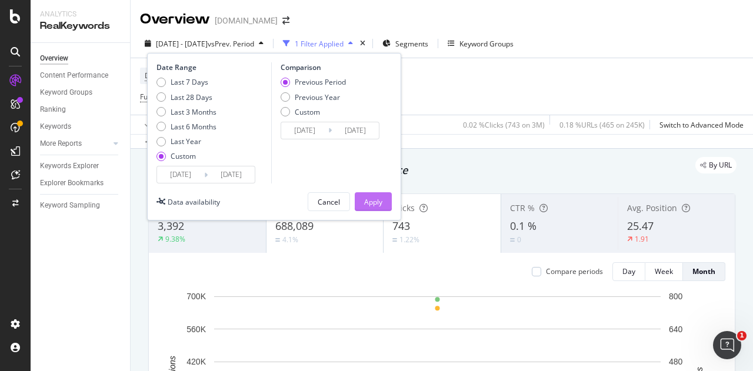
click at [368, 198] on div "Apply" at bounding box center [373, 202] width 18 height 10
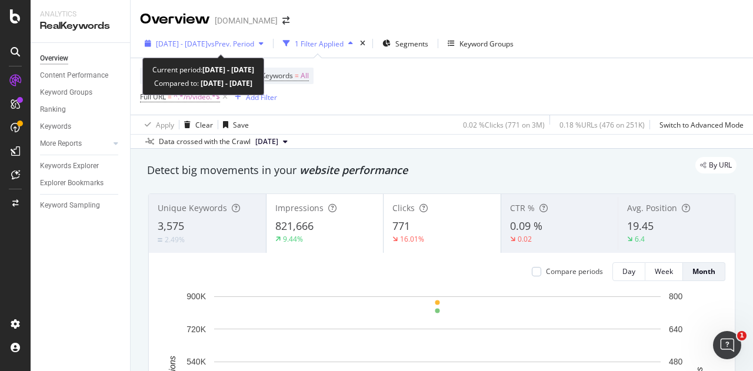
click at [208, 45] on span "[DATE] - [DATE]" at bounding box center [182, 44] width 52 height 10
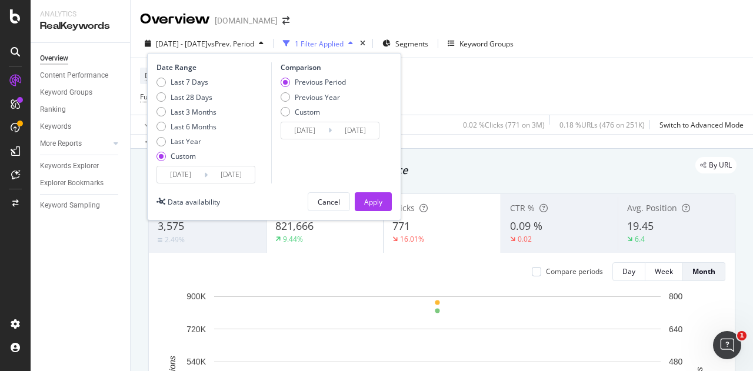
click at [184, 179] on input "[DATE]" at bounding box center [180, 175] width 47 height 16
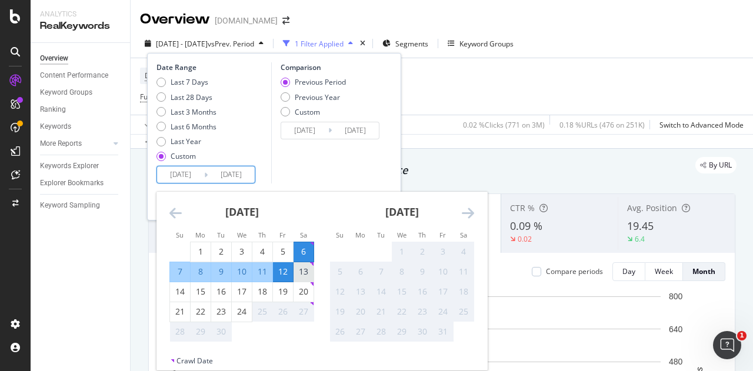
click at [306, 273] on div "13" at bounding box center [304, 272] width 20 height 12
type input "[DATE]"
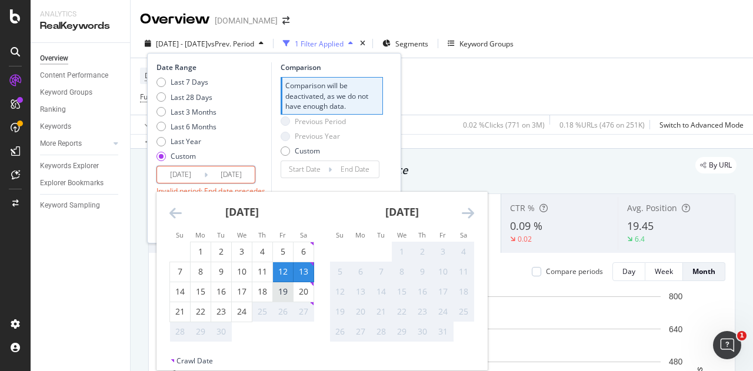
click at [283, 289] on div "19" at bounding box center [283, 292] width 20 height 12
type input "[DATE]"
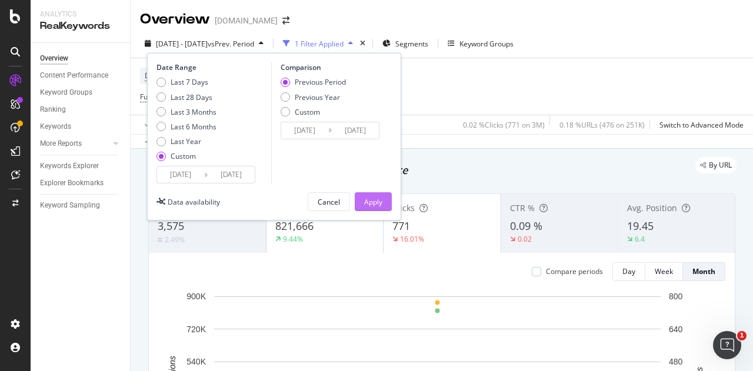
click at [381, 194] on div "Apply" at bounding box center [373, 202] width 18 height 18
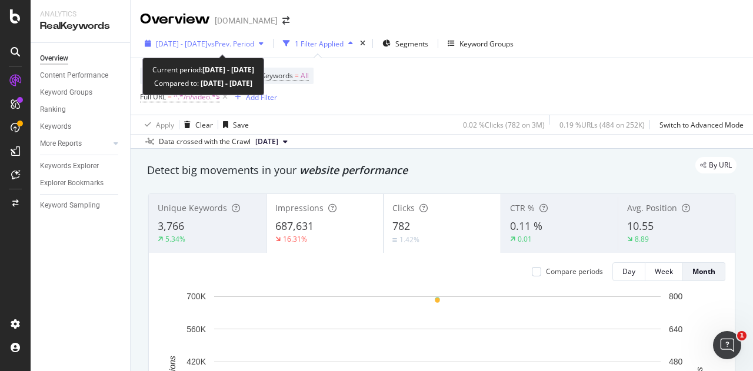
click at [208, 42] on span "[DATE] - [DATE]" at bounding box center [182, 44] width 52 height 10
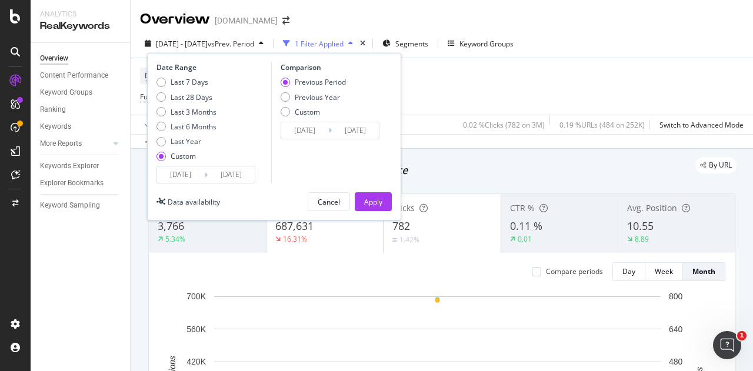
click at [187, 175] on input "[DATE]" at bounding box center [180, 175] width 47 height 16
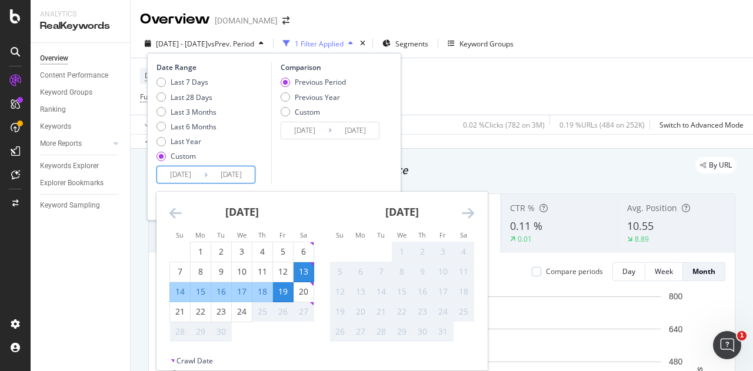
click at [312, 303] on div "Not available. Saturday, September 27, 2025" at bounding box center [312, 304] width 4 height 4
drag, startPoint x: 179, startPoint y: 360, endPoint x: 204, endPoint y: 351, distance: 27.0
click at [180, 360] on div "Crawl Date" at bounding box center [195, 361] width 36 height 10
click at [308, 310] on div "27" at bounding box center [304, 312] width 20 height 12
click at [484, 104] on div "Device = All and Country = All and Keywords = All Full URL = ^.*/n/video.*$ Add…" at bounding box center [442, 86] width 604 height 56
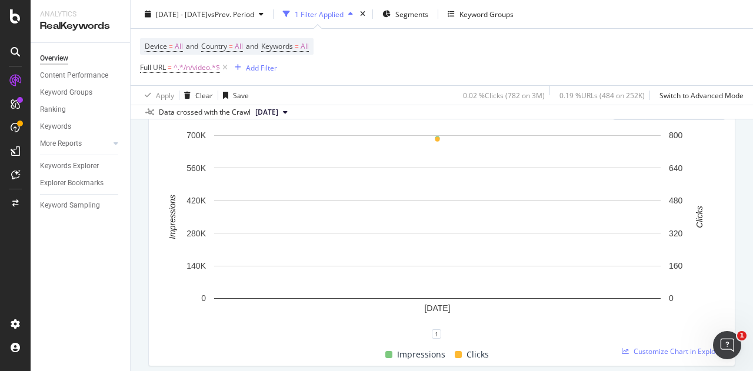
scroll to position [59, 0]
